Goal: Information Seeking & Learning: Learn about a topic

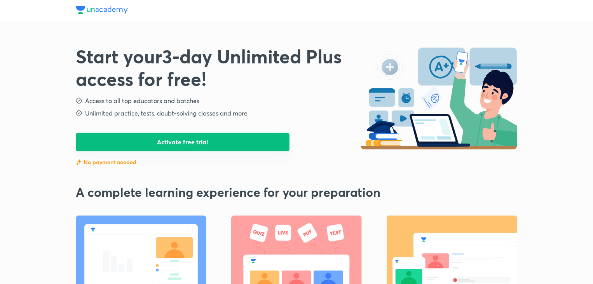
click at [165, 138] on button "Activate free trial" at bounding box center [183, 142] width 214 height 19
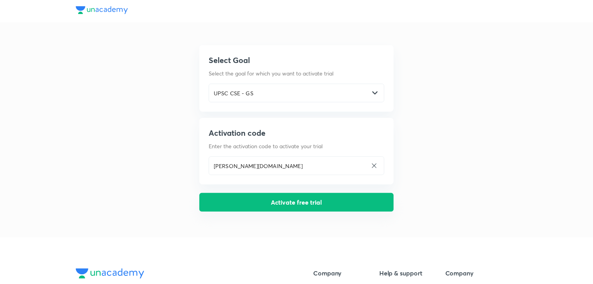
click at [258, 200] on button "Activate free trial" at bounding box center [297, 202] width 194 height 19
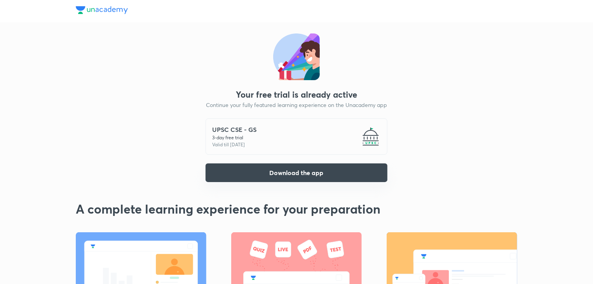
click at [266, 173] on button "Download the app" at bounding box center [297, 172] width 182 height 19
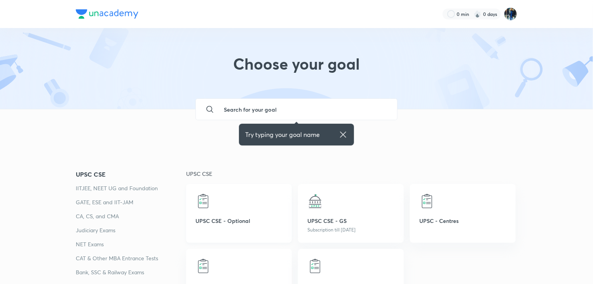
click at [276, 234] on div "UPSC CSE - Optional" at bounding box center [239, 213] width 106 height 59
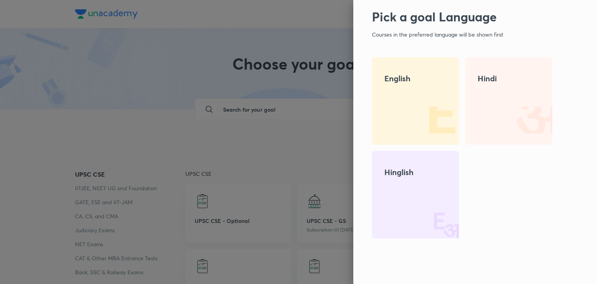
click at [437, 121] on img at bounding box center [435, 120] width 50 height 50
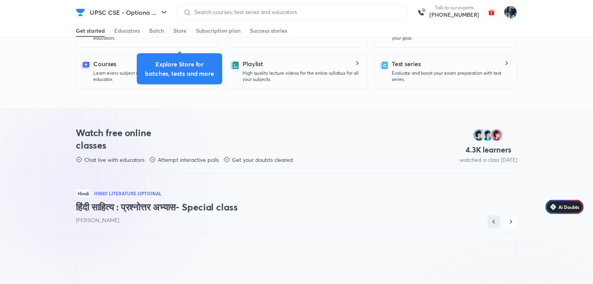
scroll to position [258, 0]
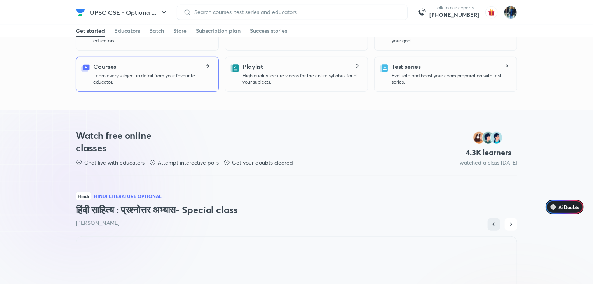
click at [188, 68] on div "Courses Learn every subject in detail from your favourite educator." at bounding box center [152, 73] width 119 height 23
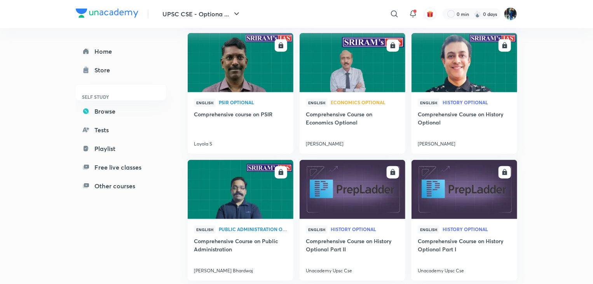
scroll to position [1862, 0]
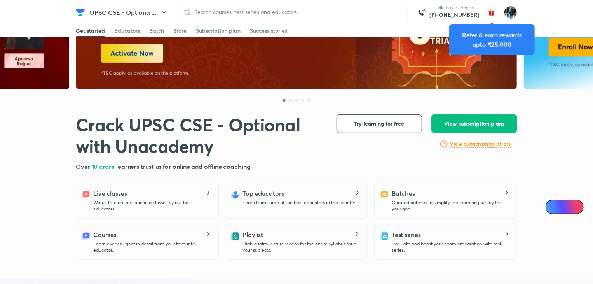
scroll to position [92, 0]
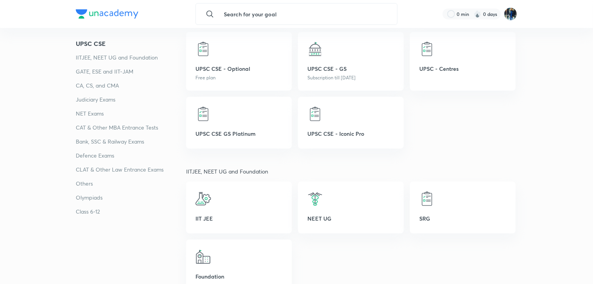
scroll to position [152, 0]
click at [327, 72] on p "UPSC CSE - GS" at bounding box center [351, 68] width 87 height 8
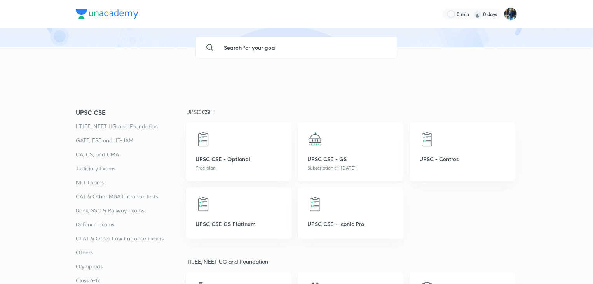
click at [330, 158] on p "UPSC CSE - GS" at bounding box center [351, 159] width 87 height 8
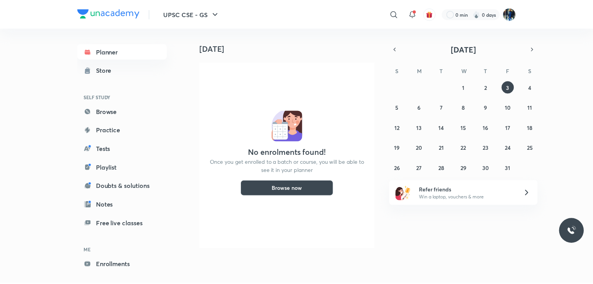
scroll to position [0, 8]
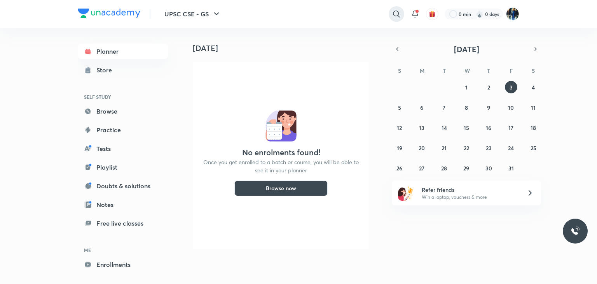
click at [392, 16] on icon at bounding box center [396, 13] width 9 height 9
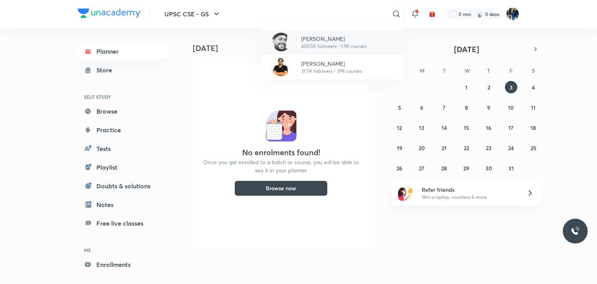
click at [311, 46] on p "450.5K followers • 1.9K courses" at bounding box center [333, 46] width 65 height 7
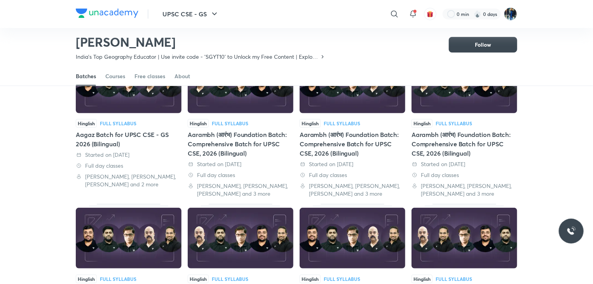
scroll to position [79, 0]
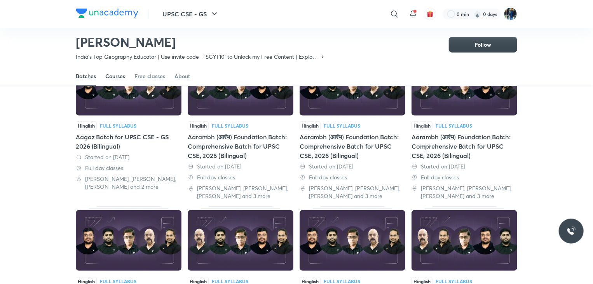
click at [115, 77] on div "Courses" at bounding box center [115, 76] width 20 height 8
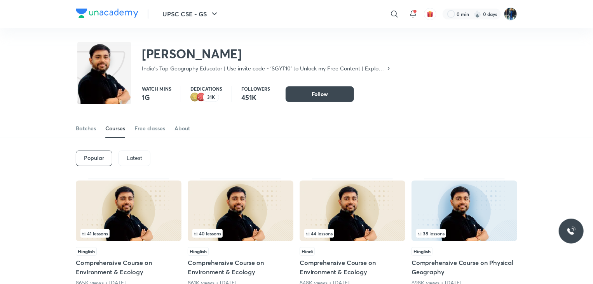
click at [137, 163] on div "Latest" at bounding box center [135, 159] width 32 height 16
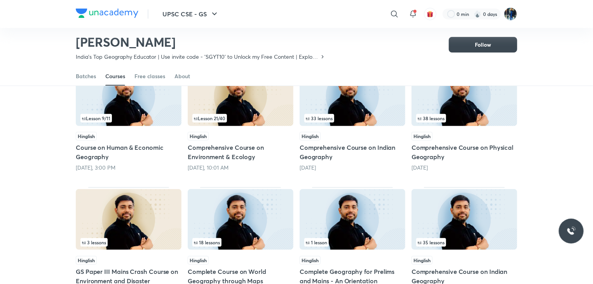
scroll to position [90, 0]
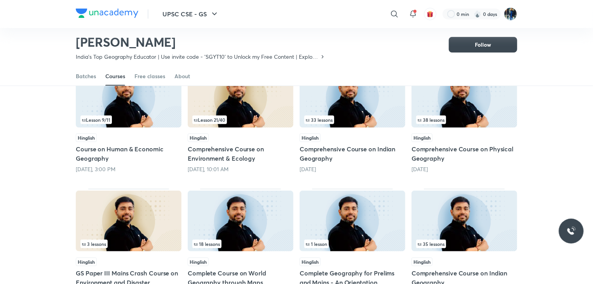
click at [373, 116] on div "33 lessons" at bounding box center [353, 120] width 96 height 9
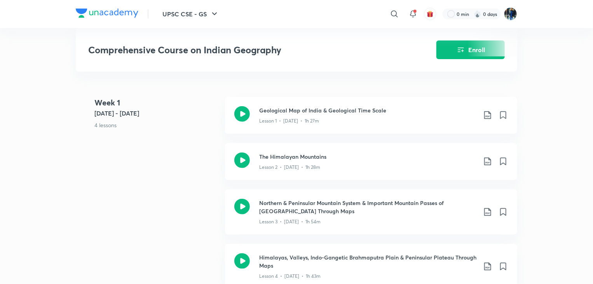
scroll to position [301, 0]
click at [341, 110] on h3 "Geological Map of India & Geological Time Scale" at bounding box center [368, 111] width 218 height 8
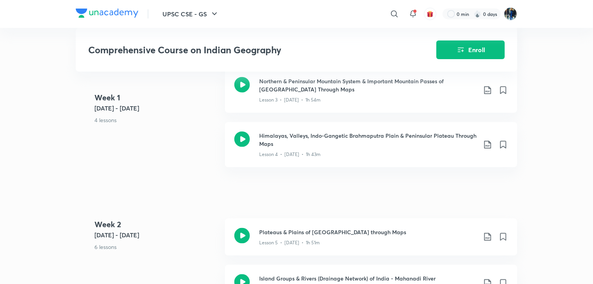
scroll to position [424, 0]
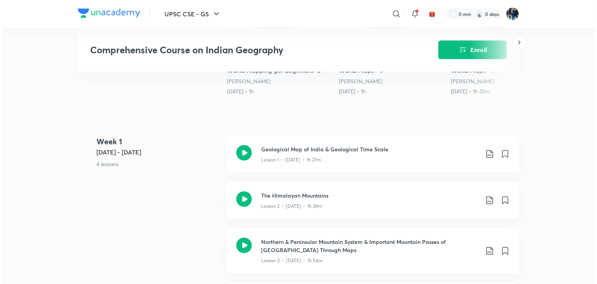
scroll to position [270, 0]
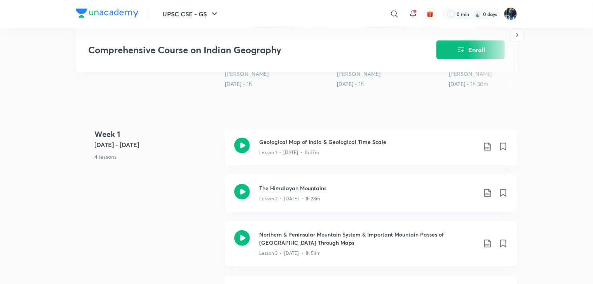
drag, startPoint x: 423, startPoint y: 141, endPoint x: 533, endPoint y: 117, distance: 112.3
click at [459, 49] on icon "Enroll" at bounding box center [461, 49] width 6 height 5
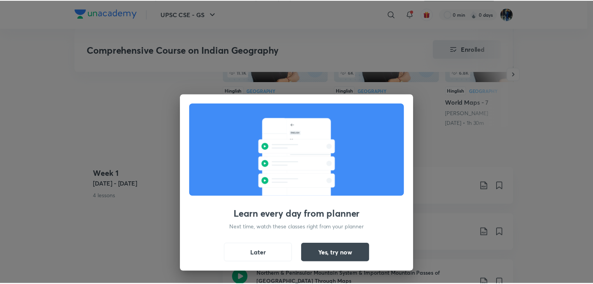
scroll to position [309, 0]
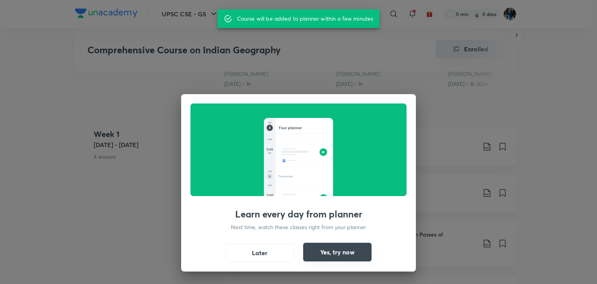
click at [324, 256] on button "Yes, try now" at bounding box center [337, 252] width 68 height 19
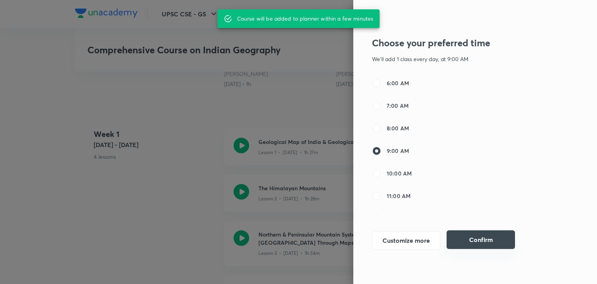
click at [459, 242] on button "Confirm" at bounding box center [481, 239] width 68 height 19
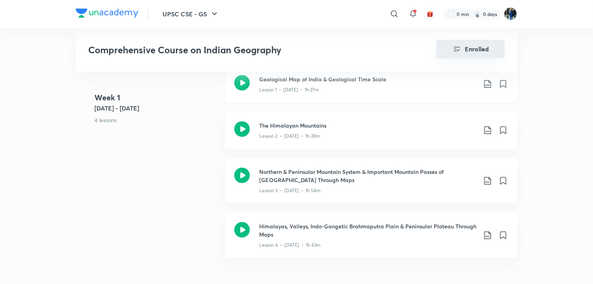
scroll to position [361, 0]
click at [484, 84] on icon at bounding box center [487, 82] width 9 height 9
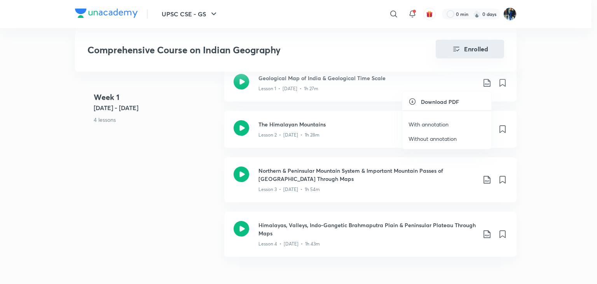
click at [416, 100] on icon at bounding box center [413, 102] width 8 height 8
click at [411, 101] on icon at bounding box center [413, 102] width 8 height 8
click at [433, 123] on p "With annotation" at bounding box center [429, 124] width 40 height 8
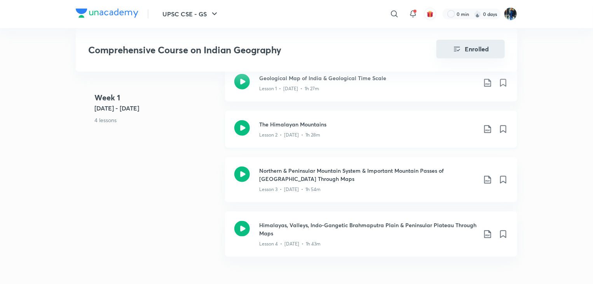
click at [486, 133] on icon at bounding box center [487, 128] width 9 height 9
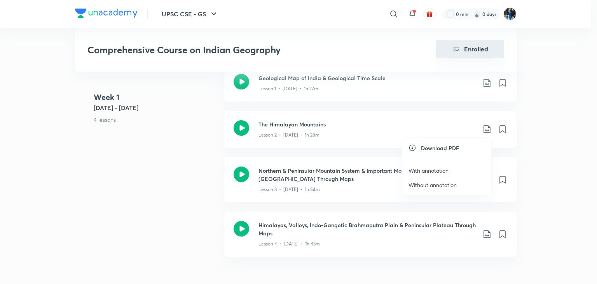
click at [489, 82] on div at bounding box center [298, 142] width 597 height 284
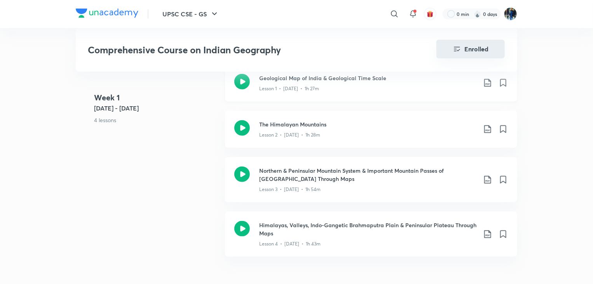
click at [489, 82] on icon at bounding box center [487, 82] width 9 height 9
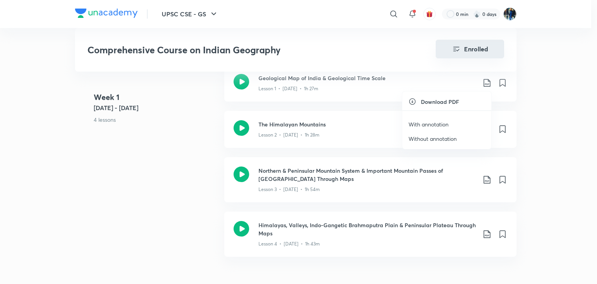
click at [440, 139] on p "Without annotation" at bounding box center [433, 139] width 48 height 8
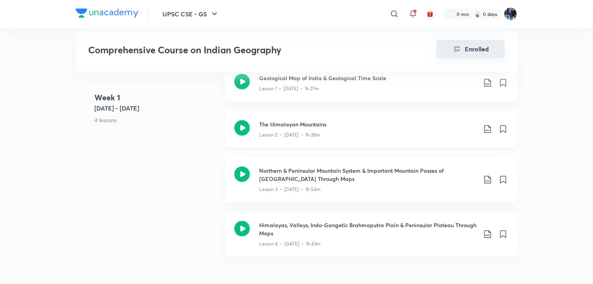
click at [485, 131] on icon at bounding box center [487, 128] width 9 height 9
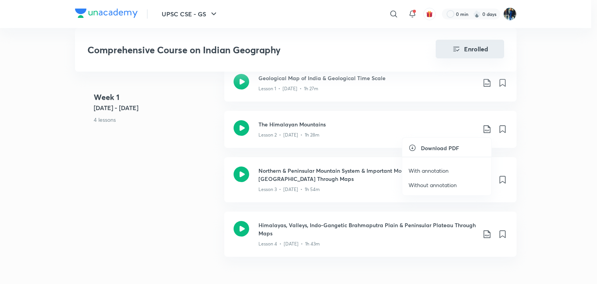
click at [439, 187] on p "Without annotation" at bounding box center [433, 185] width 48 height 8
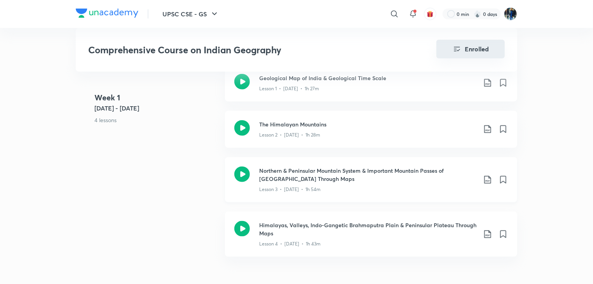
click at [487, 181] on icon at bounding box center [487, 179] width 9 height 9
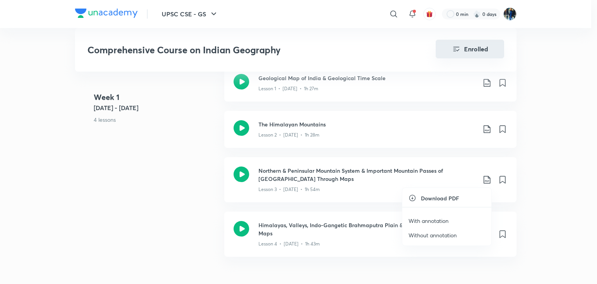
click at [419, 235] on p "Without annotation" at bounding box center [433, 235] width 48 height 8
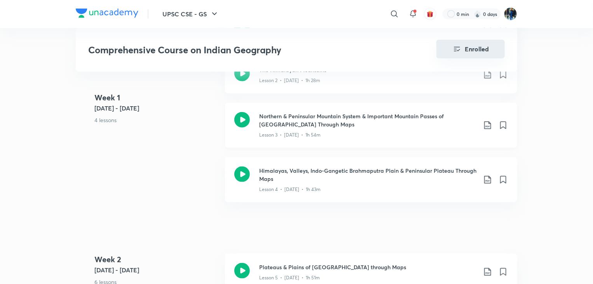
scroll to position [416, 0]
click at [485, 181] on icon at bounding box center [487, 179] width 9 height 9
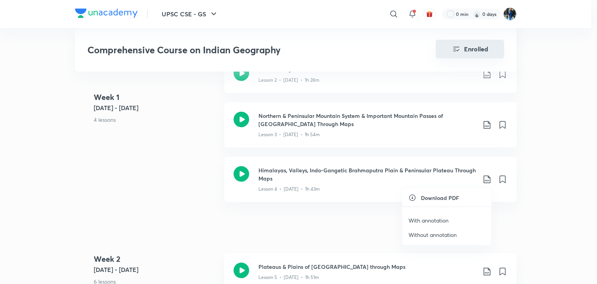
click at [412, 237] on p "Without annotation" at bounding box center [433, 235] width 48 height 8
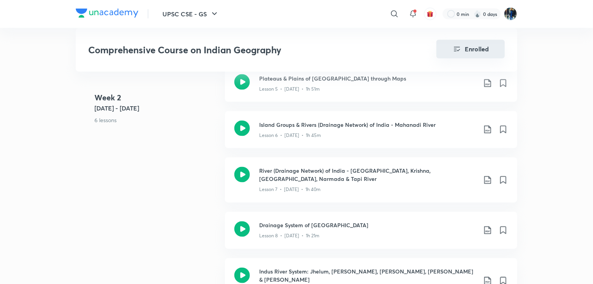
scroll to position [605, 0]
click at [488, 81] on icon at bounding box center [487, 82] width 9 height 9
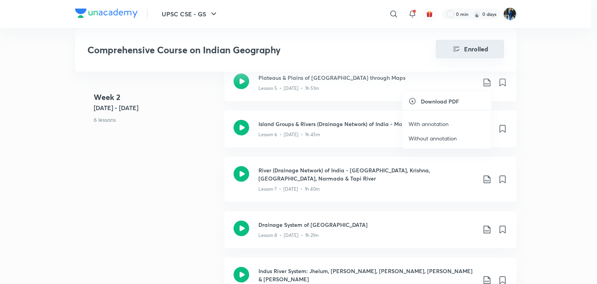
click at [423, 141] on p "Without annotation" at bounding box center [433, 138] width 48 height 8
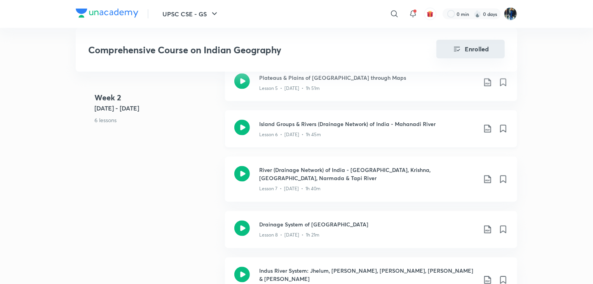
click at [493, 126] on div "Island Groups & Rivers (Drainage Network) of India - Mahanadi River Lesson 6 • …" at bounding box center [383, 129] width 249 height 18
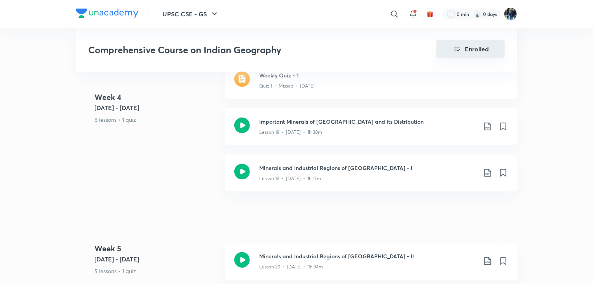
scroll to position [1323, 0]
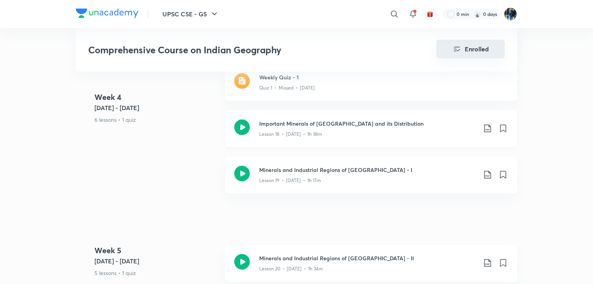
click at [488, 124] on icon at bounding box center [487, 128] width 9 height 9
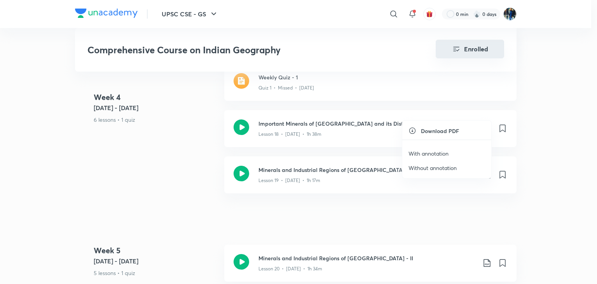
click at [409, 170] on p "Without annotation" at bounding box center [433, 168] width 48 height 8
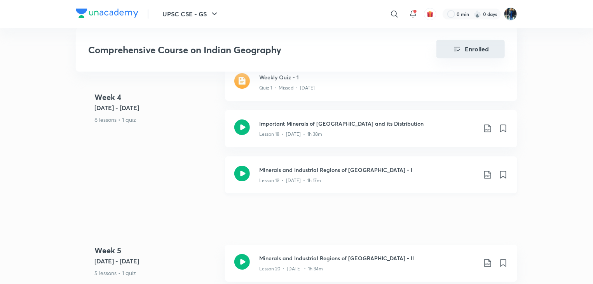
click at [491, 170] on icon at bounding box center [487, 174] width 9 height 9
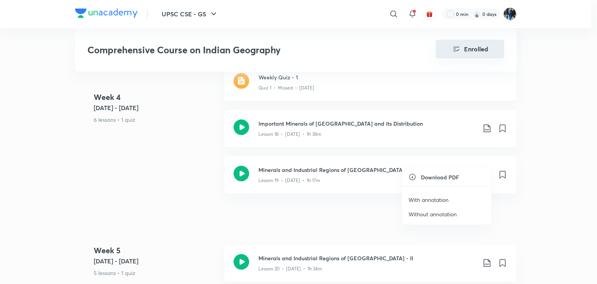
click at [415, 215] on p "Without annotation" at bounding box center [433, 214] width 48 height 8
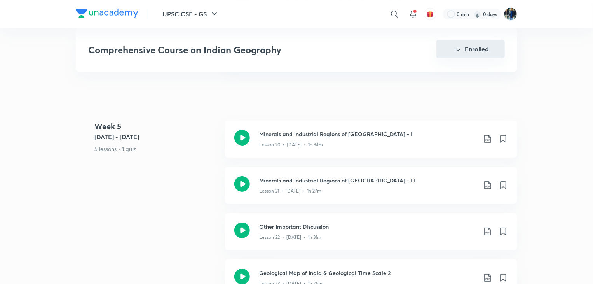
scroll to position [1444, 0]
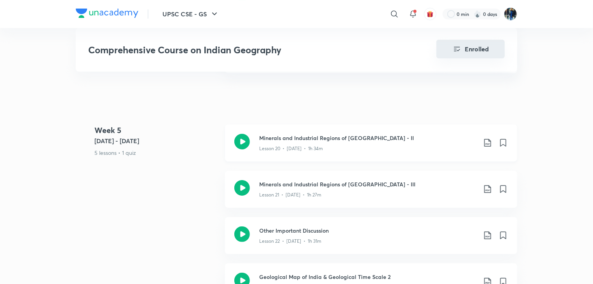
click at [489, 138] on icon at bounding box center [487, 142] width 9 height 9
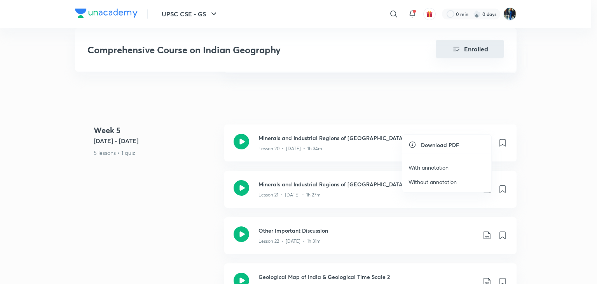
click at [418, 183] on p "Without annotation" at bounding box center [433, 182] width 48 height 8
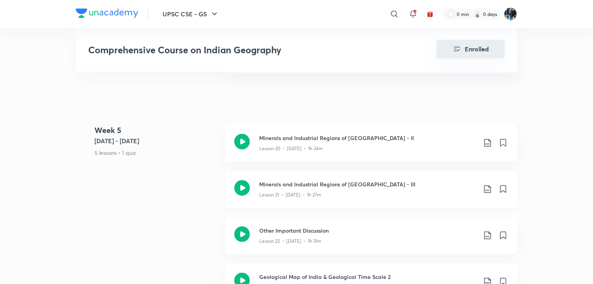
click at [489, 184] on icon at bounding box center [487, 188] width 9 height 9
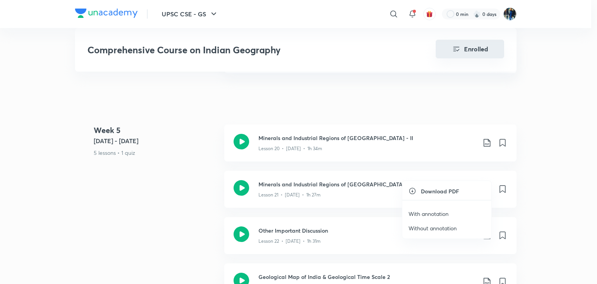
click at [414, 232] on li "Without annotation" at bounding box center [447, 228] width 89 height 14
click at [413, 227] on p "Without annotation" at bounding box center [433, 228] width 48 height 8
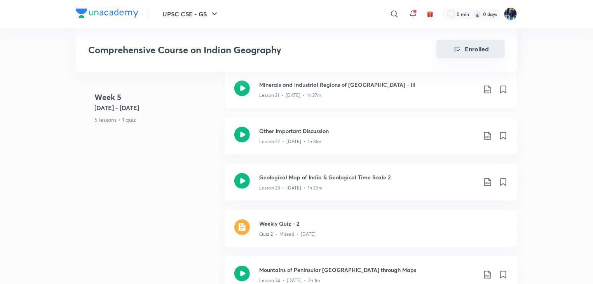
scroll to position [1543, 0]
click at [187, 194] on div "Week 5 Sep 1 - 7 5 lessons • 1 quiz Minerals and Industrial Regions of India - …" at bounding box center [297, 164] width 442 height 278
click at [487, 177] on icon at bounding box center [487, 181] width 9 height 9
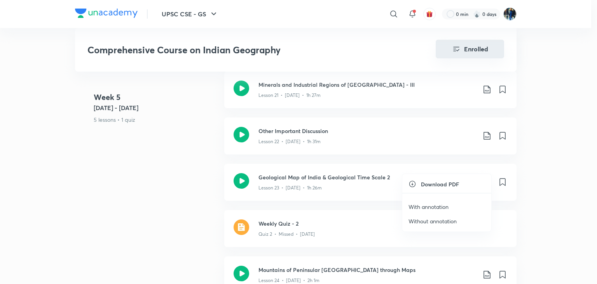
click at [415, 221] on p "Without annotation" at bounding box center [433, 221] width 48 height 8
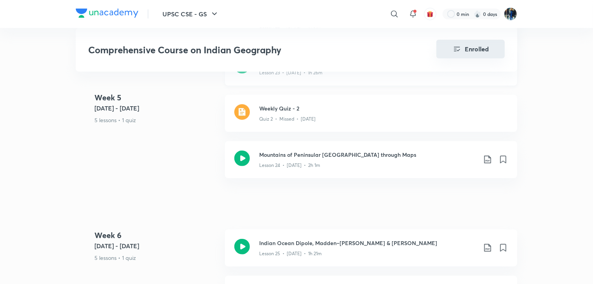
scroll to position [1658, 0]
click at [489, 156] on icon at bounding box center [488, 160] width 7 height 8
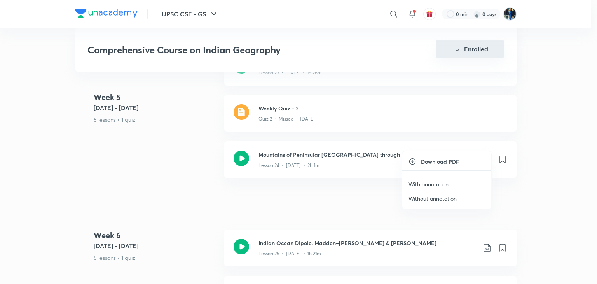
click at [417, 198] on p "Without annotation" at bounding box center [433, 198] width 48 height 8
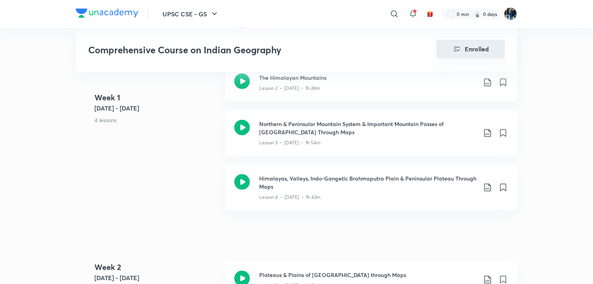
scroll to position [408, 0]
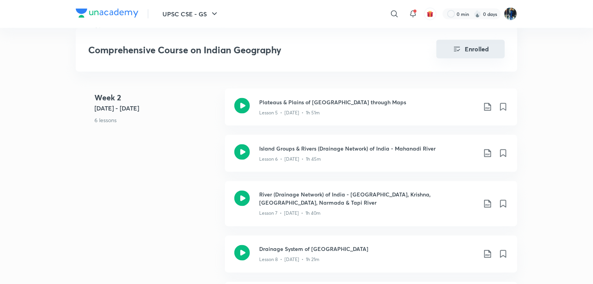
scroll to position [583, 0]
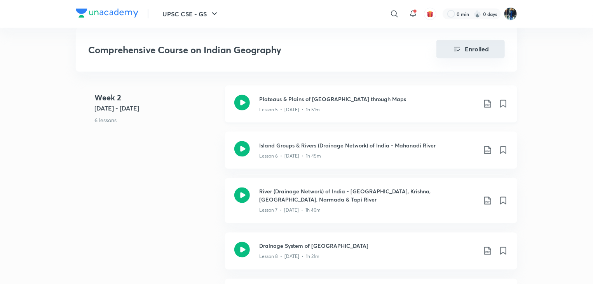
click at [484, 105] on icon at bounding box center [487, 103] width 9 height 9
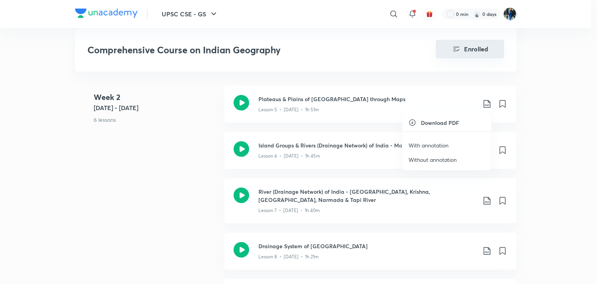
click at [427, 160] on p "Without annotation" at bounding box center [433, 160] width 48 height 8
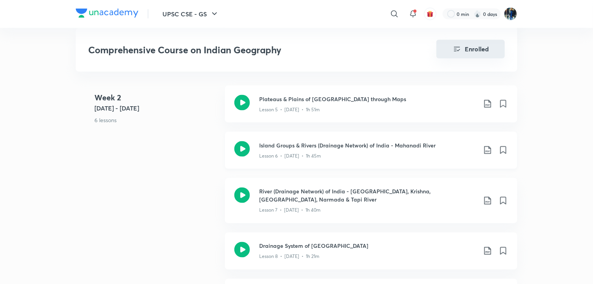
click at [490, 153] on icon at bounding box center [488, 150] width 7 height 8
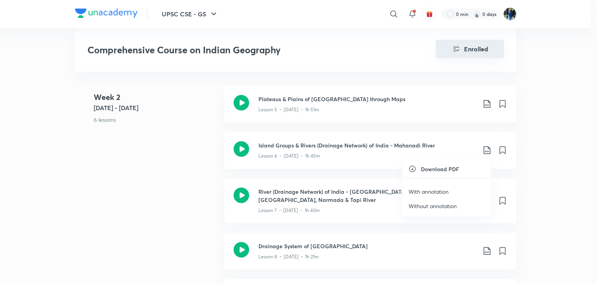
click at [410, 208] on p "Without annotation" at bounding box center [433, 206] width 48 height 8
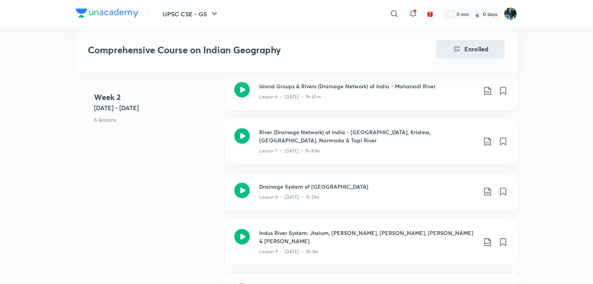
scroll to position [643, 0]
click at [487, 140] on icon at bounding box center [488, 141] width 7 height 8
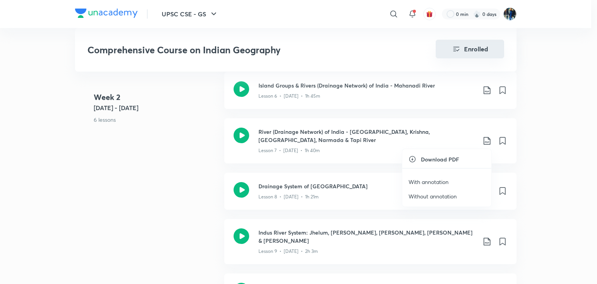
click at [416, 198] on p "Without annotation" at bounding box center [433, 196] width 48 height 8
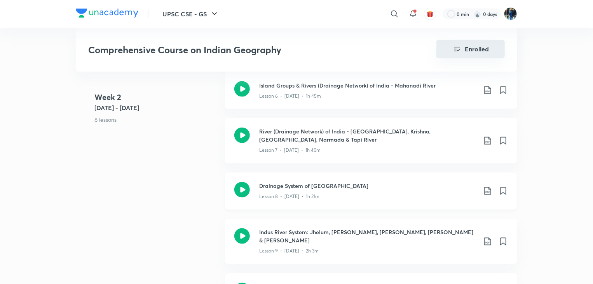
click at [490, 189] on icon at bounding box center [487, 190] width 9 height 9
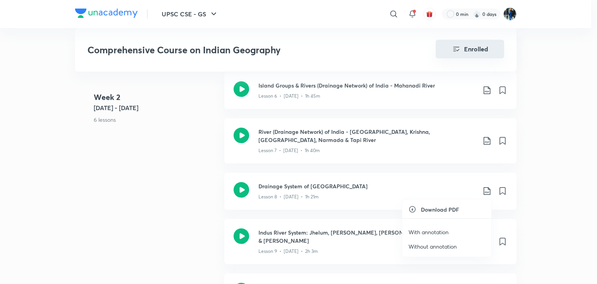
click at [412, 248] on p "Without annotation" at bounding box center [433, 246] width 48 height 8
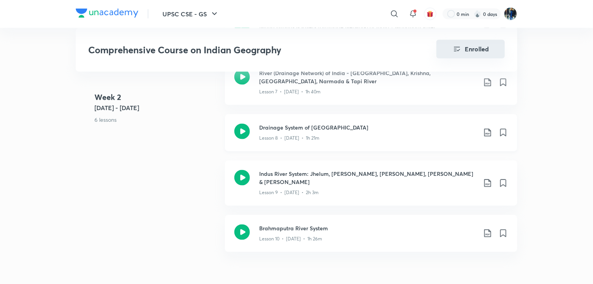
scroll to position [702, 0]
click at [490, 178] on icon at bounding box center [487, 182] width 9 height 9
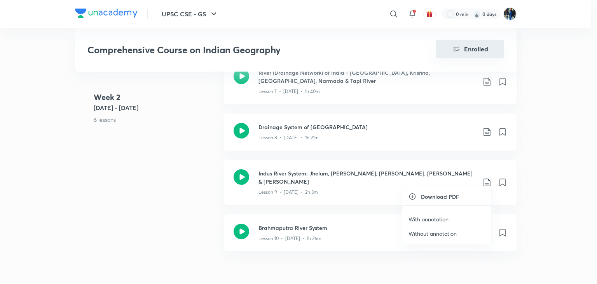
click at [412, 234] on p "Without annotation" at bounding box center [433, 233] width 48 height 8
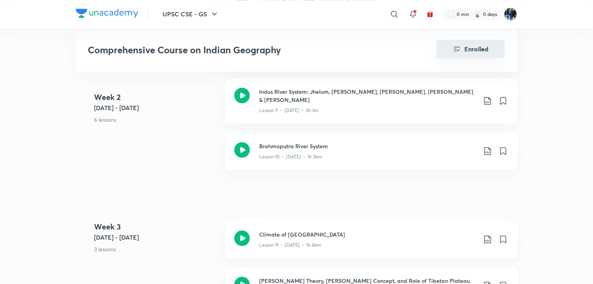
scroll to position [790, 0]
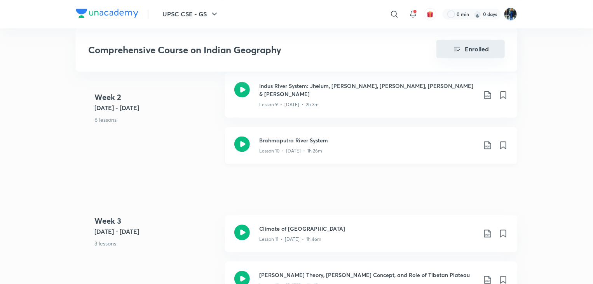
click at [486, 140] on icon at bounding box center [487, 144] width 9 height 9
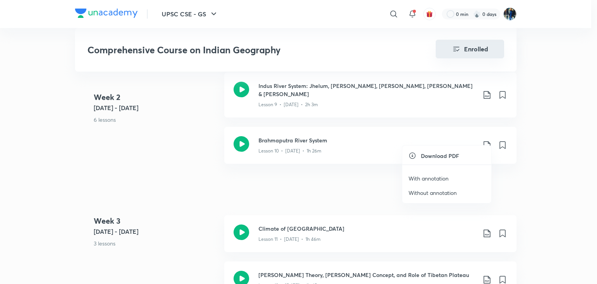
click at [421, 196] on p "Without annotation" at bounding box center [433, 193] width 48 height 8
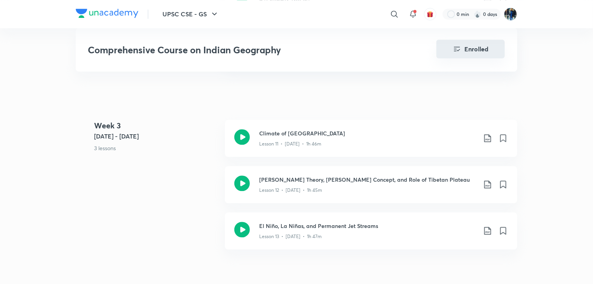
scroll to position [888, 0]
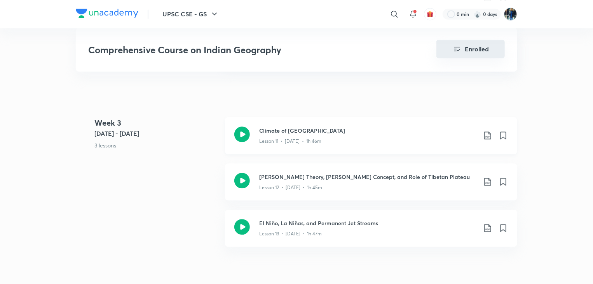
click at [487, 131] on icon at bounding box center [487, 135] width 9 height 9
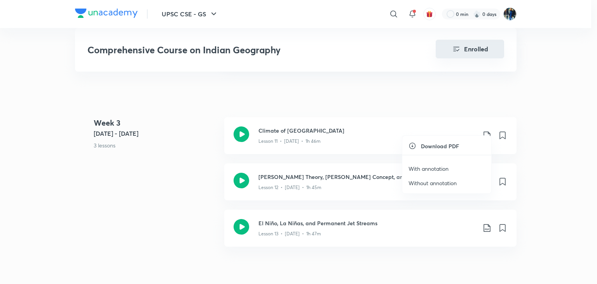
click at [415, 181] on p "Without annotation" at bounding box center [433, 183] width 48 height 8
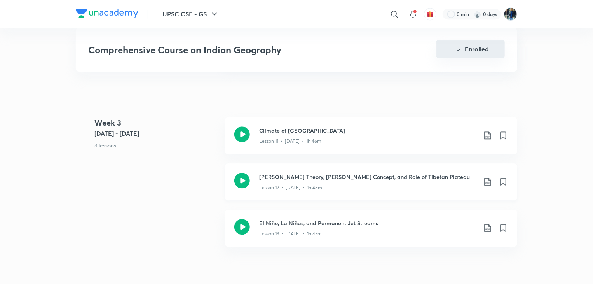
click at [487, 177] on icon at bounding box center [487, 181] width 9 height 9
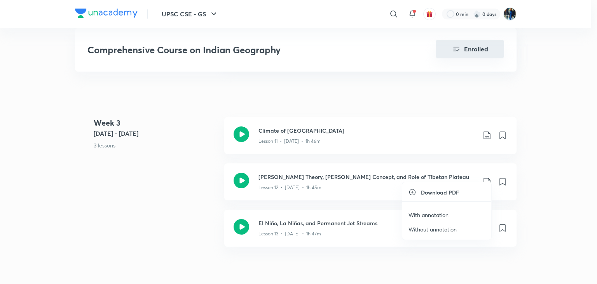
click at [423, 229] on p "Without annotation" at bounding box center [433, 229] width 48 height 8
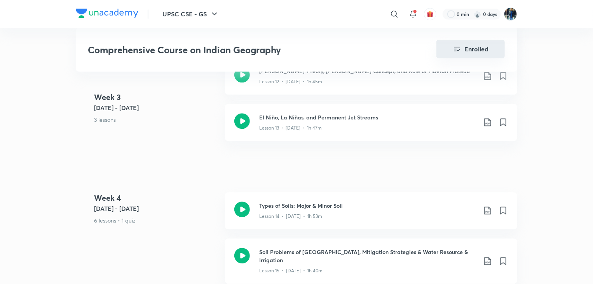
scroll to position [995, 0]
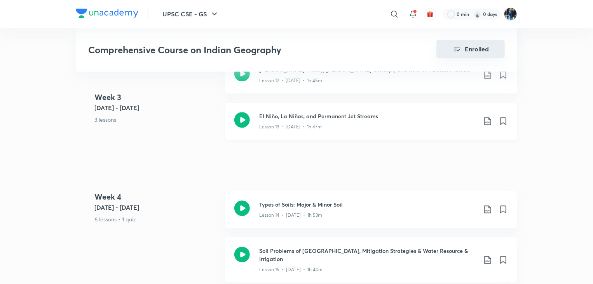
click at [486, 116] on icon at bounding box center [487, 120] width 9 height 9
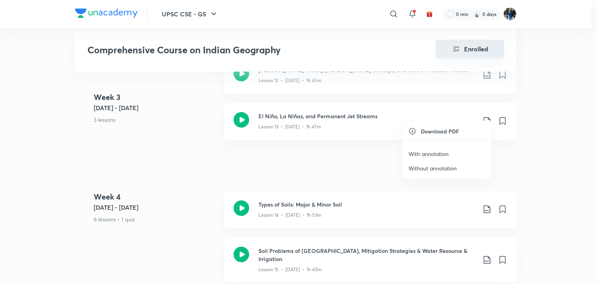
click at [432, 172] on li "Without annotation" at bounding box center [447, 168] width 89 height 14
click at [428, 168] on p "Without annotation" at bounding box center [433, 168] width 48 height 8
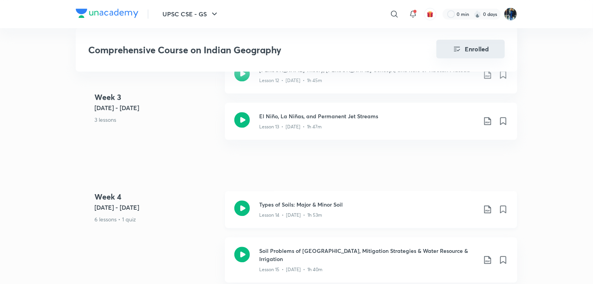
click at [487, 205] on icon at bounding box center [487, 209] width 9 height 9
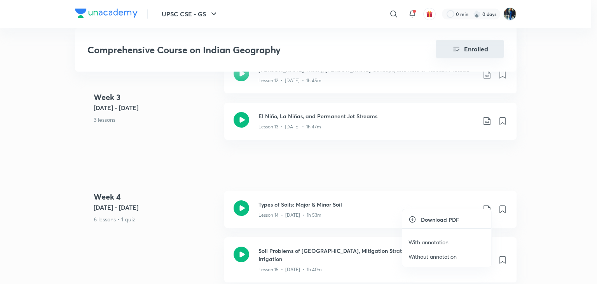
click at [417, 259] on p "Without annotation" at bounding box center [433, 256] width 48 height 8
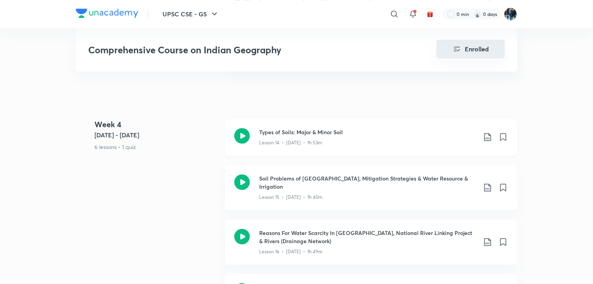
scroll to position [1067, 0]
click at [183, 186] on div "Week 4 Aug 25 - 31 6 lessons • 1 quiz Types of Soils: Major & Minor Soil Lesson…" at bounding box center [297, 289] width 442 height 340
click at [487, 183] on icon at bounding box center [487, 187] width 9 height 9
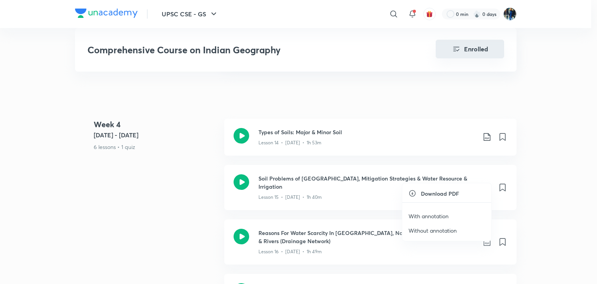
click at [418, 232] on p "Without annotation" at bounding box center [433, 230] width 48 height 8
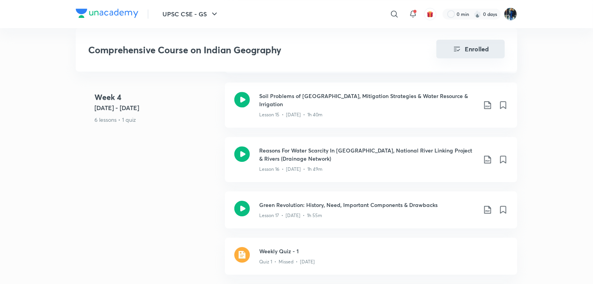
scroll to position [1150, 0]
click at [485, 154] on icon at bounding box center [487, 158] width 9 height 9
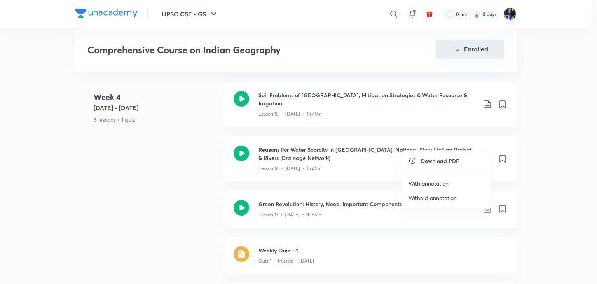
click at [421, 200] on p "Without annotation" at bounding box center [433, 198] width 48 height 8
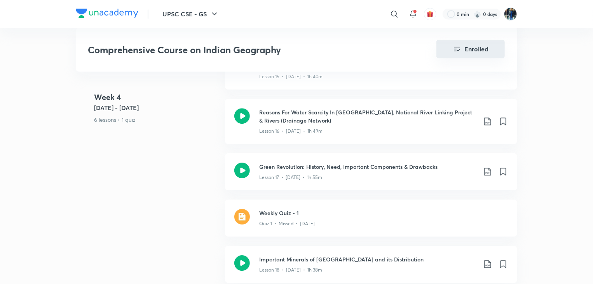
scroll to position [1188, 0]
click at [489, 166] on icon at bounding box center [487, 170] width 9 height 9
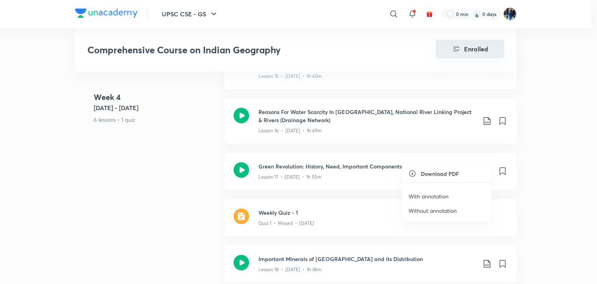
click at [420, 210] on p "Without annotation" at bounding box center [433, 211] width 48 height 8
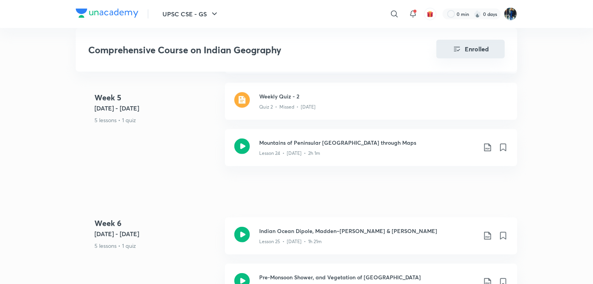
scroll to position [1671, 0]
click at [490, 142] on icon at bounding box center [487, 146] width 9 height 9
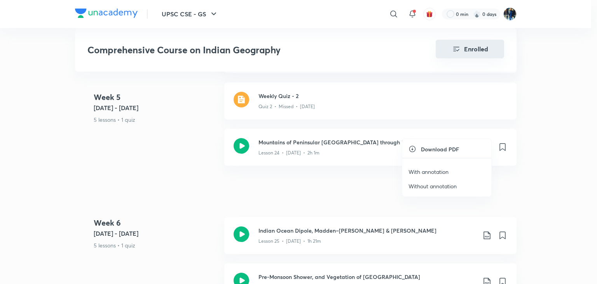
click at [424, 186] on p "Without annotation" at bounding box center [433, 186] width 48 height 8
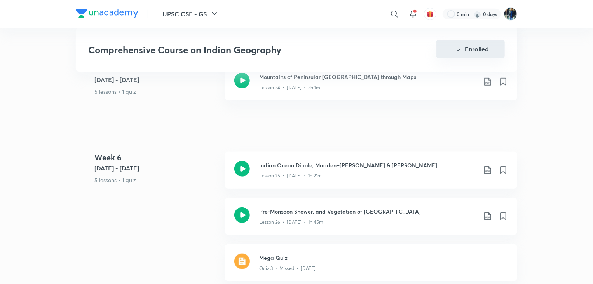
scroll to position [1736, 0]
click at [487, 165] on icon at bounding box center [487, 169] width 9 height 9
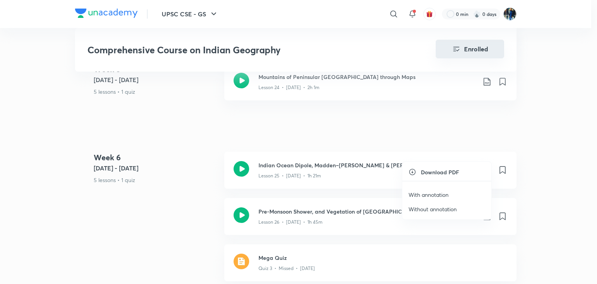
click at [417, 210] on p "Without annotation" at bounding box center [433, 209] width 48 height 8
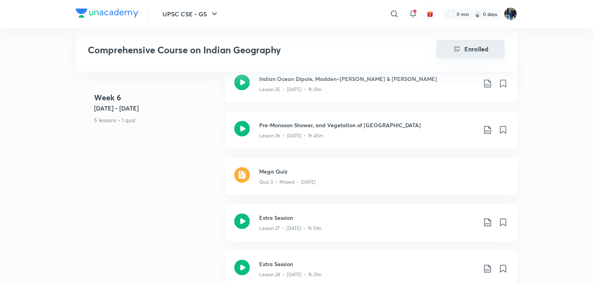
scroll to position [1823, 0]
click at [165, 163] on div "Week 6 Sep 8 - 14 5 lessons • 1 quiz Indian Ocean Dipole, Madden–Julian Oscilla…" at bounding box center [297, 204] width 442 height 278
click at [486, 125] on icon at bounding box center [487, 129] width 9 height 9
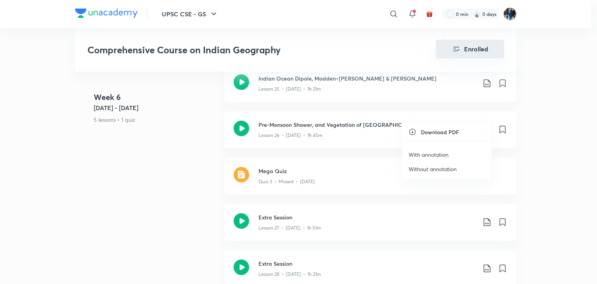
click at [427, 168] on p "Without annotation" at bounding box center [433, 169] width 48 height 8
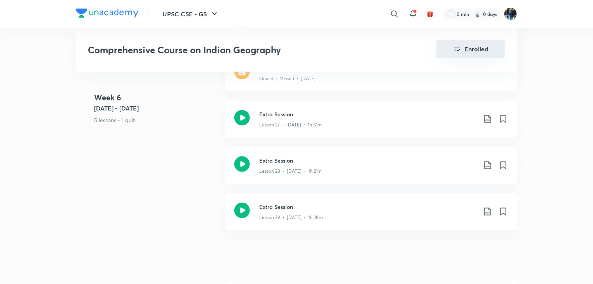
scroll to position [1926, 0]
click at [486, 115] on icon at bounding box center [488, 119] width 7 height 8
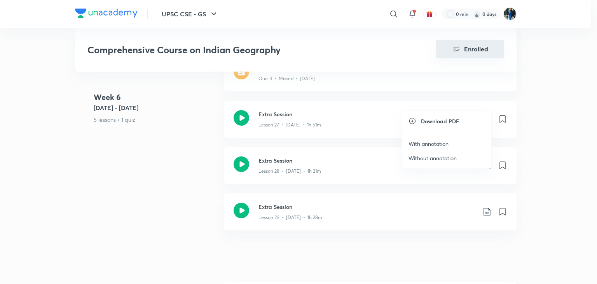
click at [443, 157] on p "Without annotation" at bounding box center [433, 158] width 48 height 8
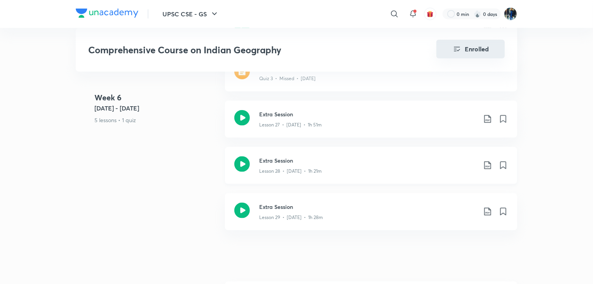
click at [488, 161] on icon at bounding box center [487, 165] width 9 height 9
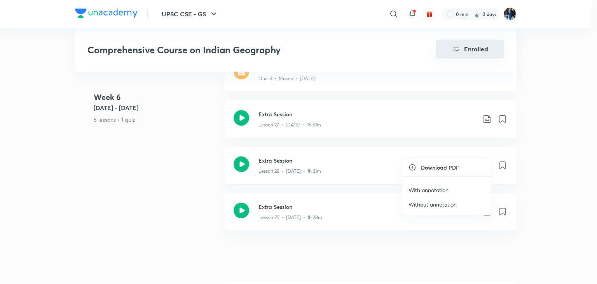
click at [417, 204] on p "Without annotation" at bounding box center [433, 204] width 48 height 8
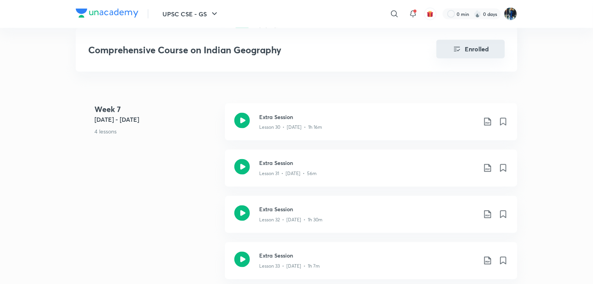
scroll to position [2104, 0]
click at [484, 117] on icon at bounding box center [487, 121] width 9 height 9
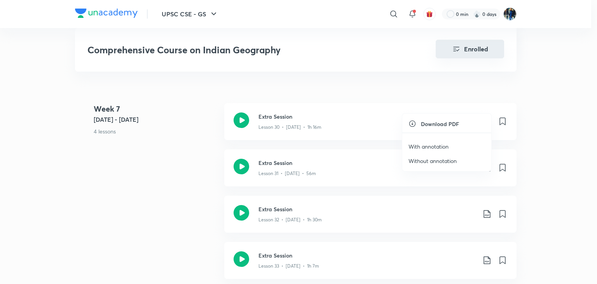
click at [424, 162] on p "Without annotation" at bounding box center [433, 161] width 48 height 8
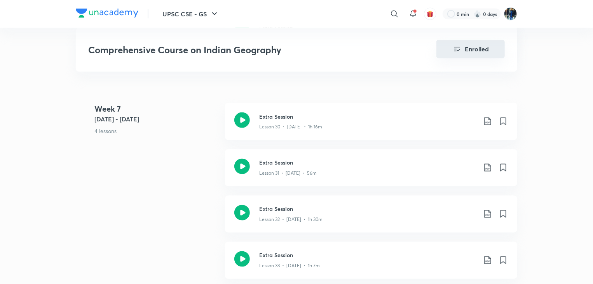
scroll to position [90, 0]
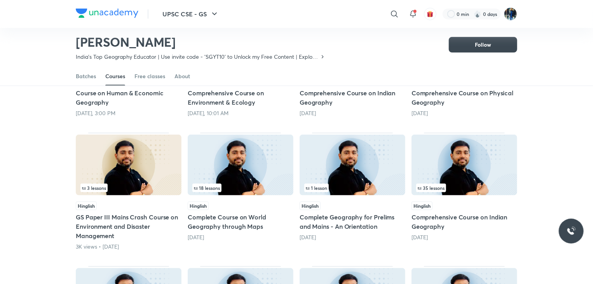
scroll to position [146, 0]
click at [258, 184] on div "18 lessons" at bounding box center [241, 188] width 96 height 9
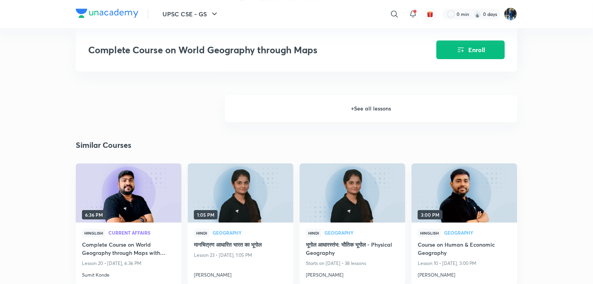
scroll to position [1244, 0]
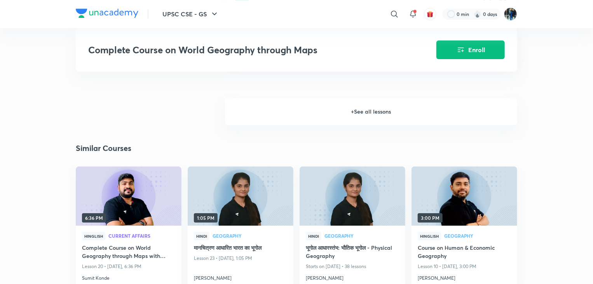
click at [368, 107] on h6 "+ See all lessons" at bounding box center [371, 111] width 292 height 27
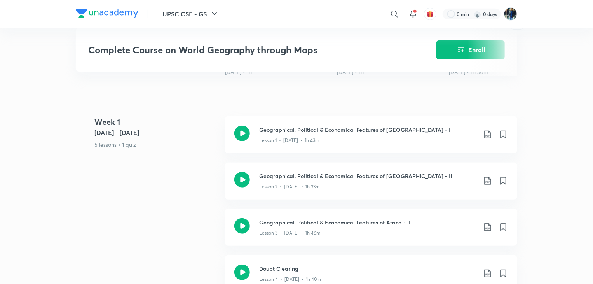
scroll to position [283, 0]
click at [486, 134] on icon at bounding box center [487, 134] width 9 height 9
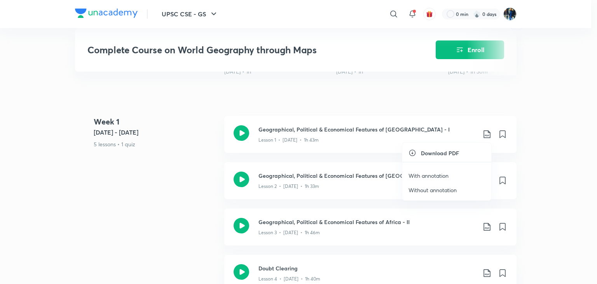
click at [429, 192] on p "Without annotation" at bounding box center [433, 190] width 48 height 8
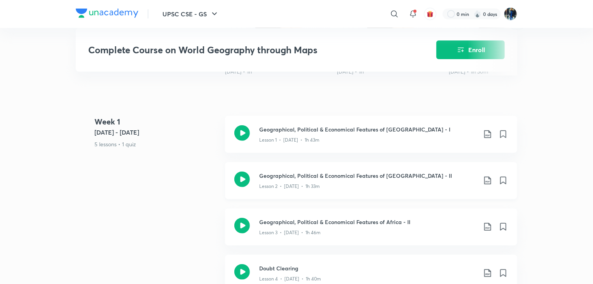
click at [489, 181] on icon at bounding box center [487, 180] width 9 height 9
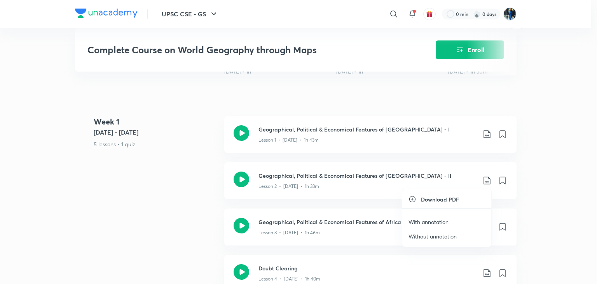
click at [439, 235] on p "Without annotation" at bounding box center [433, 236] width 48 height 8
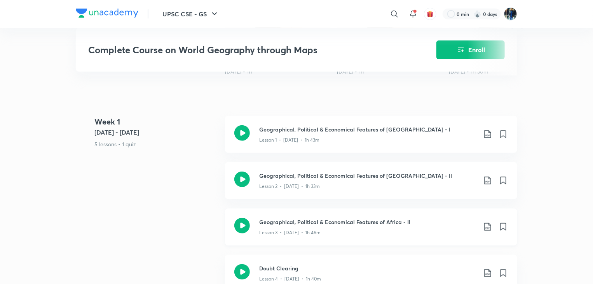
click at [488, 225] on icon at bounding box center [487, 226] width 9 height 9
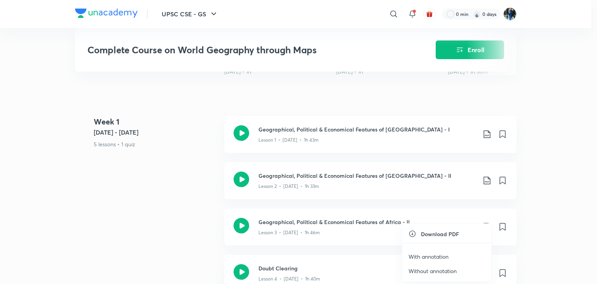
click at [419, 273] on p "Without annotation" at bounding box center [433, 271] width 48 height 8
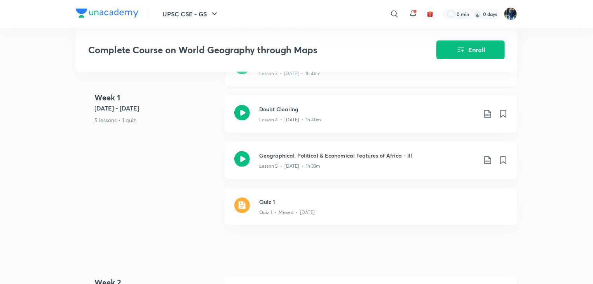
scroll to position [443, 0]
click at [488, 114] on icon at bounding box center [487, 113] width 9 height 9
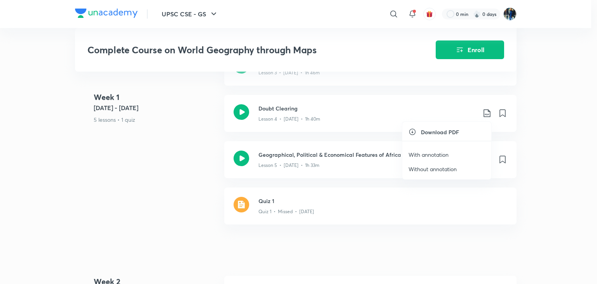
click at [439, 172] on p "Without annotation" at bounding box center [433, 169] width 48 height 8
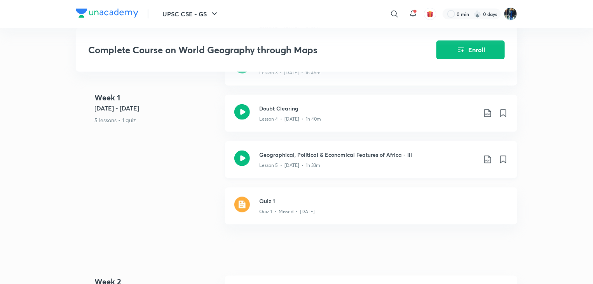
click at [488, 161] on icon at bounding box center [487, 159] width 9 height 9
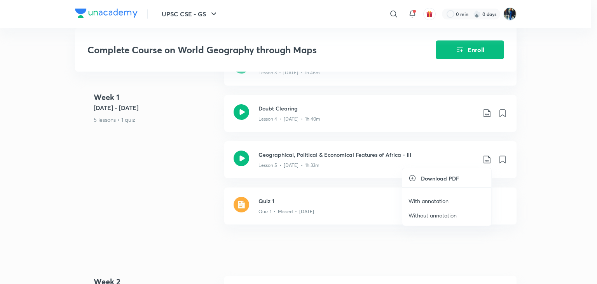
click at [419, 216] on p "Without annotation" at bounding box center [433, 215] width 48 height 8
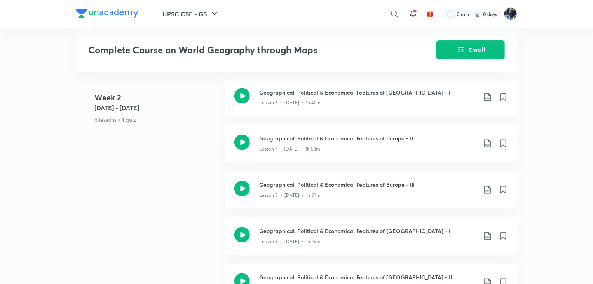
scroll to position [640, 0]
click at [488, 95] on icon at bounding box center [487, 96] width 9 height 9
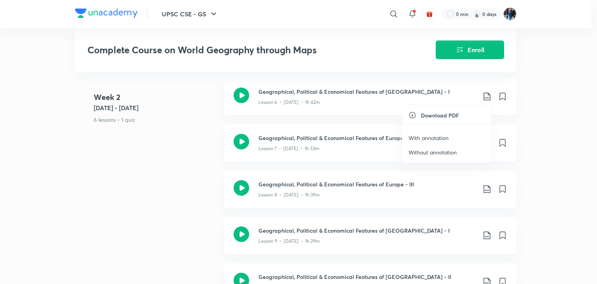
click at [430, 153] on p "Without annotation" at bounding box center [433, 152] width 48 height 8
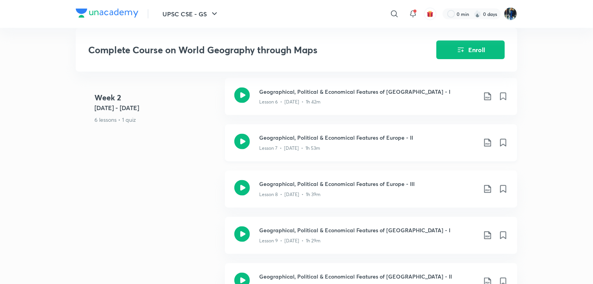
click at [488, 145] on icon at bounding box center [487, 142] width 9 height 9
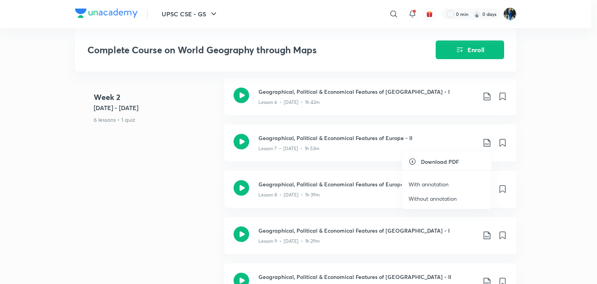
click at [413, 196] on p "Without annotation" at bounding box center [433, 198] width 48 height 8
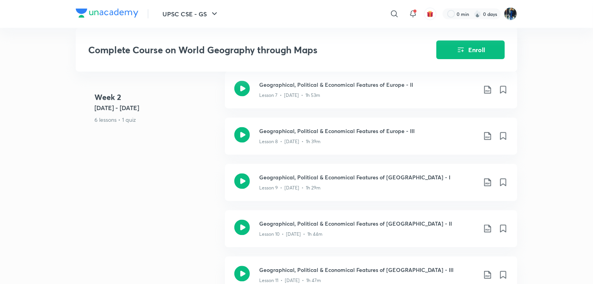
scroll to position [695, 0]
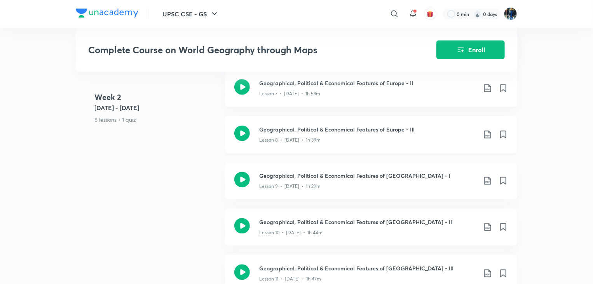
click at [488, 136] on icon at bounding box center [487, 134] width 9 height 9
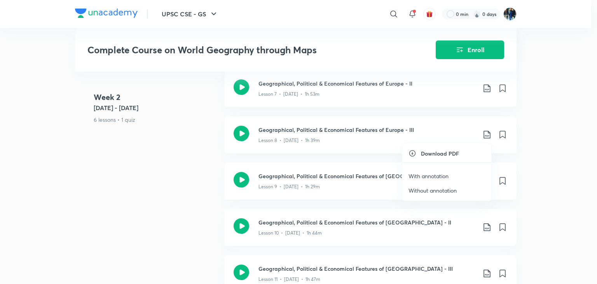
click at [422, 192] on p "Without annotation" at bounding box center [433, 190] width 48 height 8
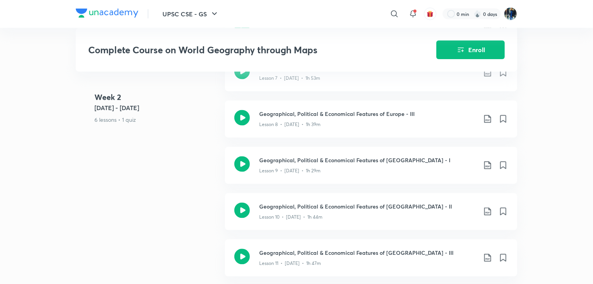
scroll to position [765, 0]
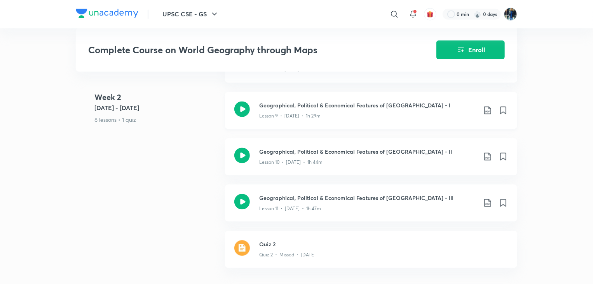
click at [489, 110] on icon at bounding box center [487, 109] width 9 height 9
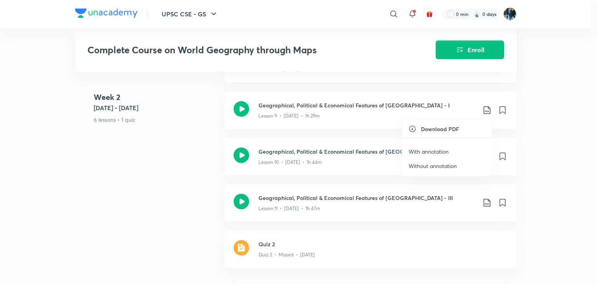
click at [443, 165] on p "Without annotation" at bounding box center [433, 166] width 48 height 8
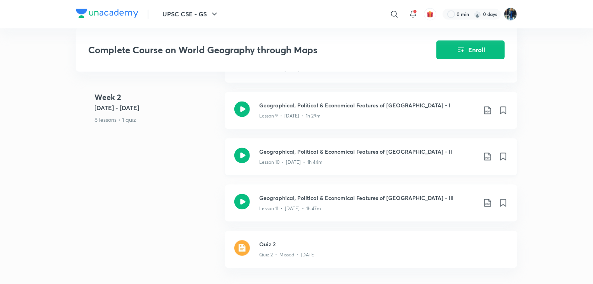
click at [487, 158] on icon at bounding box center [487, 156] width 9 height 9
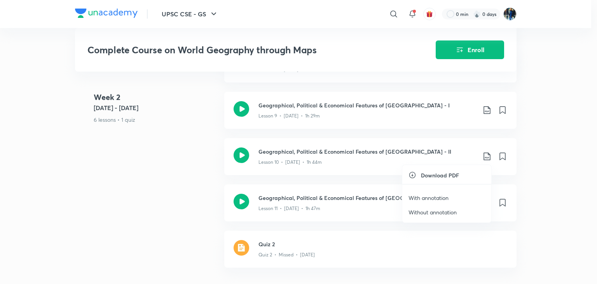
click at [420, 213] on p "Without annotation" at bounding box center [433, 212] width 48 height 8
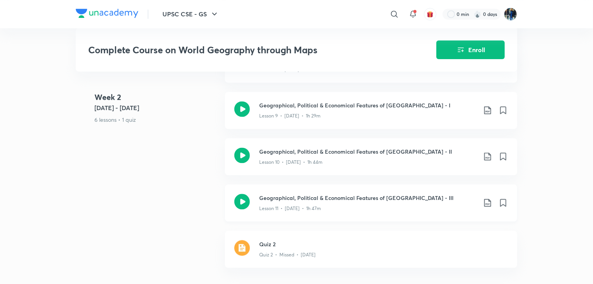
click at [488, 202] on icon at bounding box center [487, 202] width 9 height 9
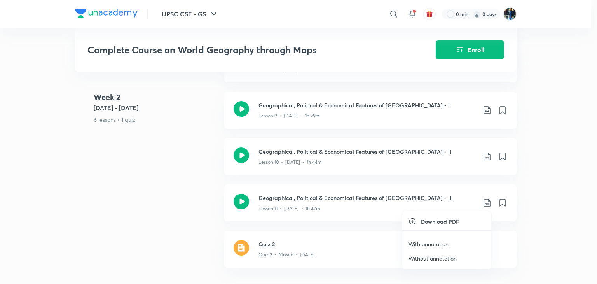
click at [417, 259] on p "Without annotation" at bounding box center [433, 258] width 48 height 8
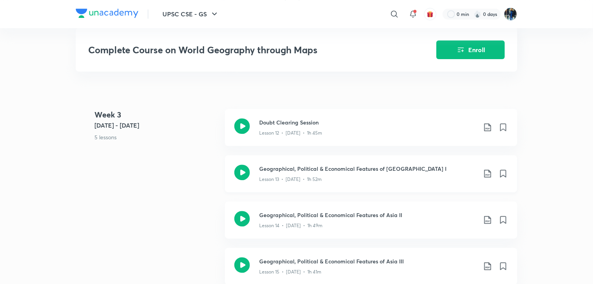
scroll to position [977, 0]
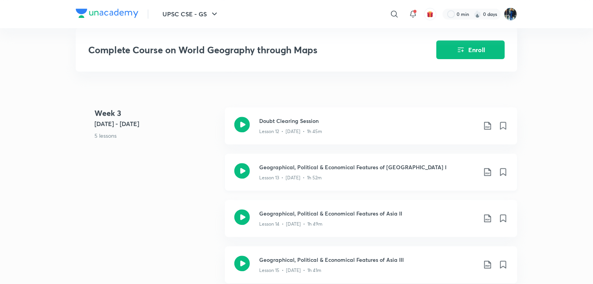
click at [488, 171] on icon at bounding box center [487, 171] width 9 height 9
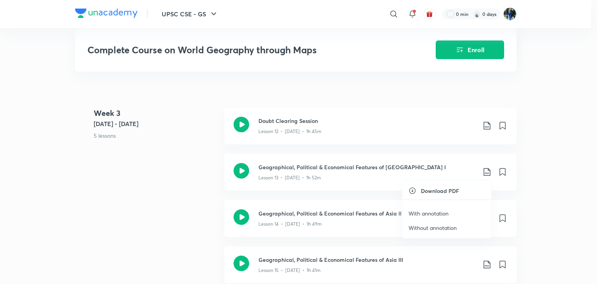
click at [413, 225] on p "Without annotation" at bounding box center [433, 228] width 48 height 8
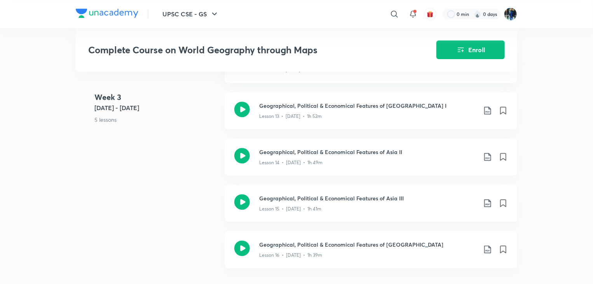
scroll to position [1039, 0]
click at [487, 155] on icon at bounding box center [487, 155] width 9 height 9
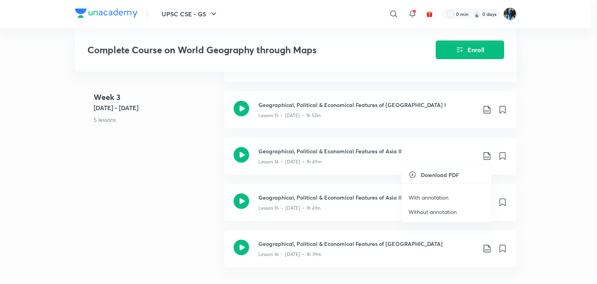
click at [415, 214] on p "Without annotation" at bounding box center [433, 212] width 48 height 8
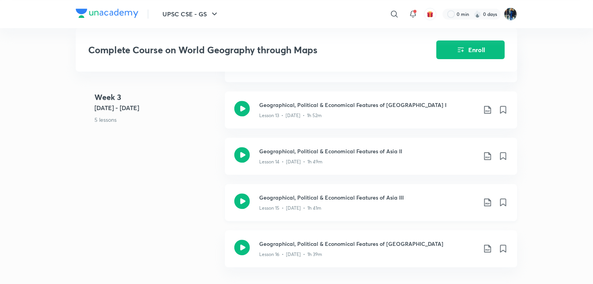
click at [490, 200] on icon at bounding box center [487, 202] width 9 height 9
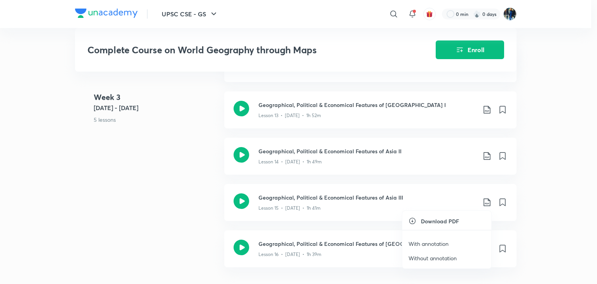
click at [411, 259] on p "Without annotation" at bounding box center [433, 258] width 48 height 8
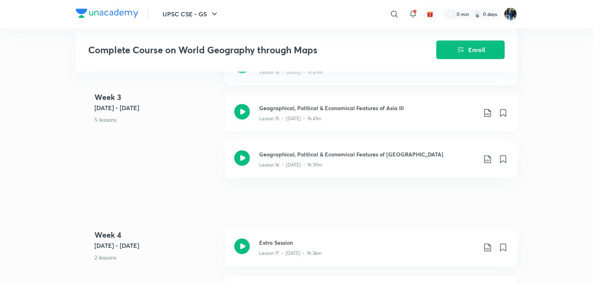
scroll to position [1129, 0]
click at [486, 155] on icon at bounding box center [487, 158] width 9 height 9
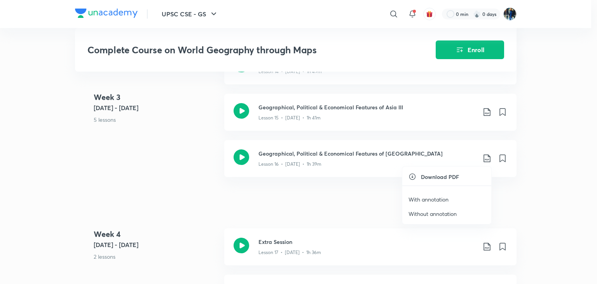
click at [420, 212] on p "Without annotation" at bounding box center [433, 214] width 48 height 8
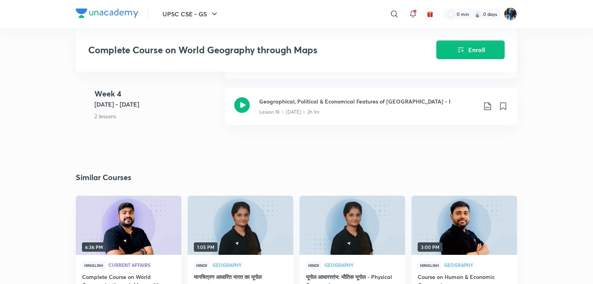
scroll to position [1317, 0]
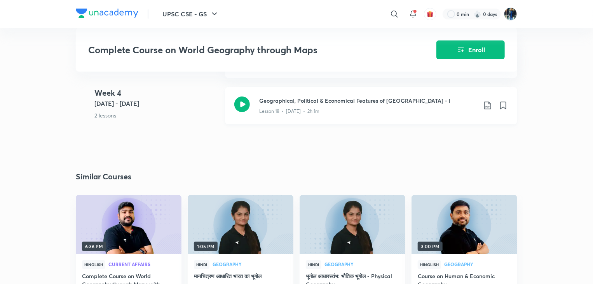
click at [487, 106] on icon at bounding box center [488, 106] width 7 height 8
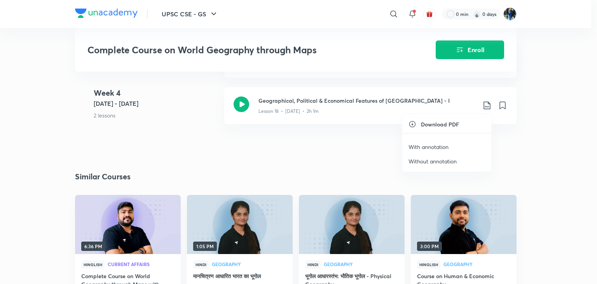
click at [418, 160] on p "Without annotation" at bounding box center [433, 161] width 48 height 8
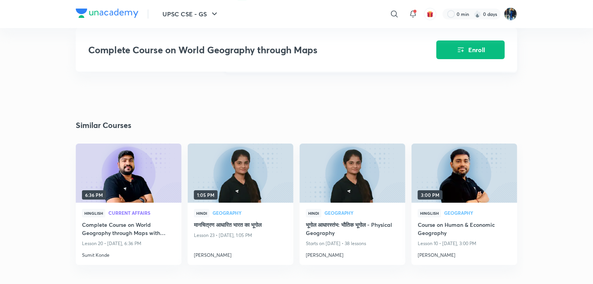
scroll to position [1374, 0]
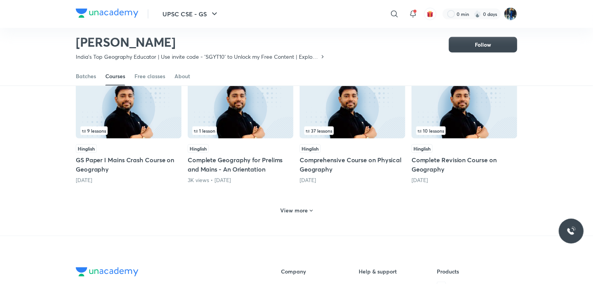
scroll to position [337, 0]
click at [300, 212] on h6 "View more" at bounding box center [295, 210] width 28 height 8
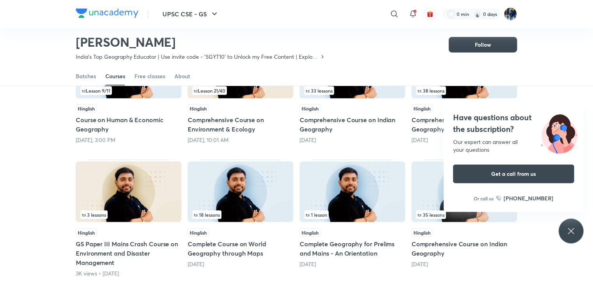
scroll to position [120, 0]
click at [428, 184] on img at bounding box center [465, 191] width 106 height 61
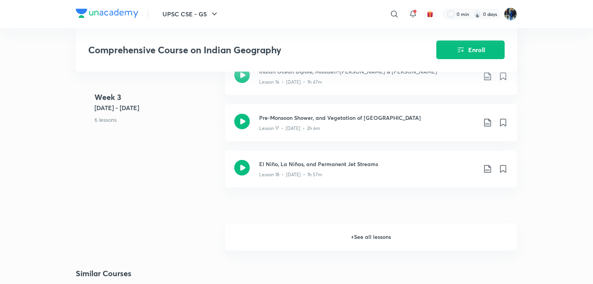
scroll to position [1153, 0]
click at [489, 163] on icon at bounding box center [487, 167] width 9 height 9
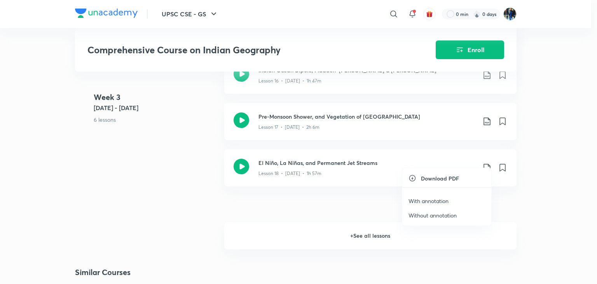
click at [425, 215] on p "Without annotation" at bounding box center [433, 215] width 48 height 8
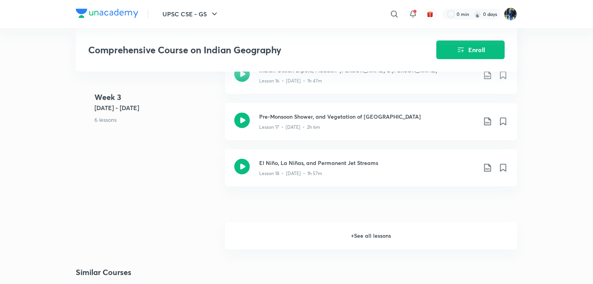
click at [362, 227] on h6 "+ See all lessons" at bounding box center [371, 235] width 292 height 27
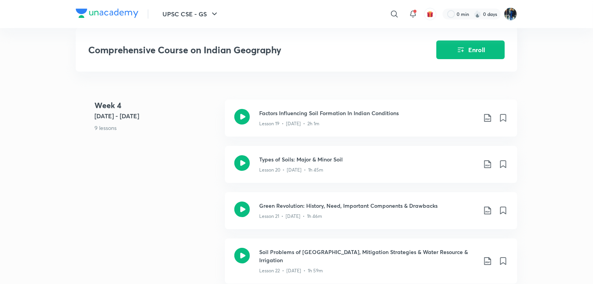
scroll to position [1295, 0]
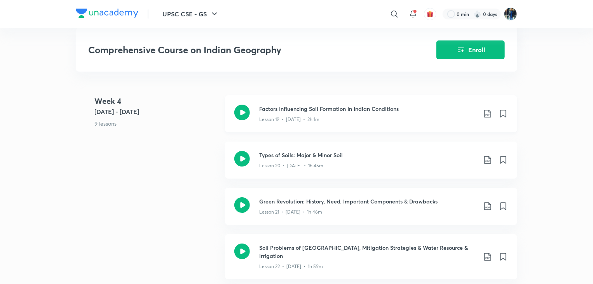
click at [488, 109] on icon at bounding box center [487, 113] width 9 height 9
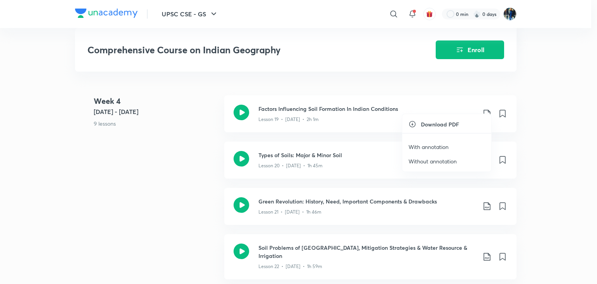
click at [434, 163] on p "Without annotation" at bounding box center [433, 161] width 48 height 8
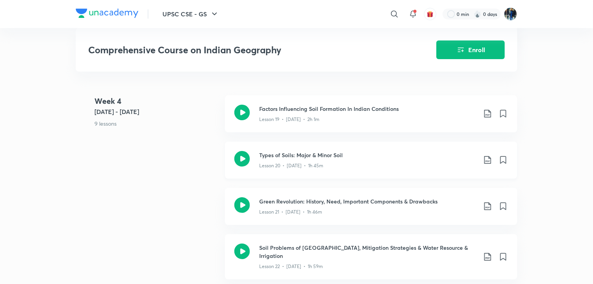
click at [493, 153] on div "Types of Soils: Major & Minor Soil Lesson 20 • Jun 24 • 1h 45m" at bounding box center [383, 160] width 249 height 18
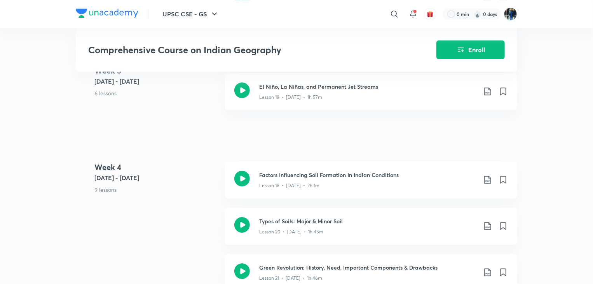
scroll to position [1229, 0]
click at [482, 171] on div "Factors Influencing Soil Formation In Indian Conditions Lesson 19 • Jun 23 • 2h…" at bounding box center [383, 180] width 249 height 18
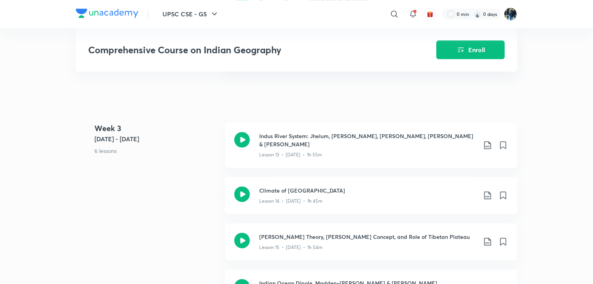
scroll to position [940, 0]
click at [487, 141] on icon at bounding box center [488, 145] width 7 height 8
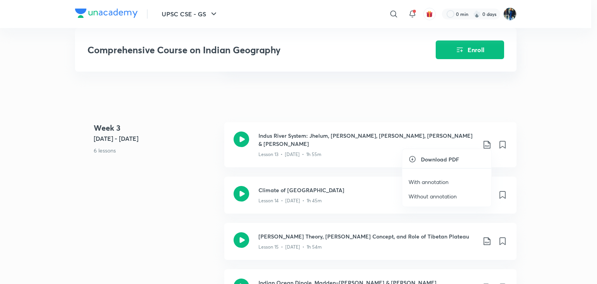
click at [424, 197] on p "Without annotation" at bounding box center [433, 196] width 48 height 8
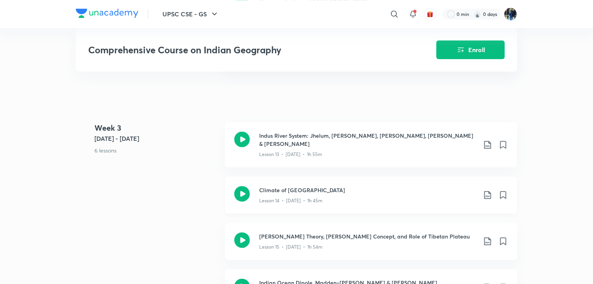
click at [487, 191] on icon at bounding box center [488, 195] width 7 height 8
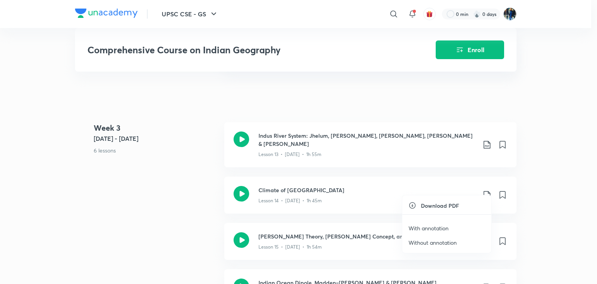
click at [487, 184] on div at bounding box center [298, 142] width 597 height 284
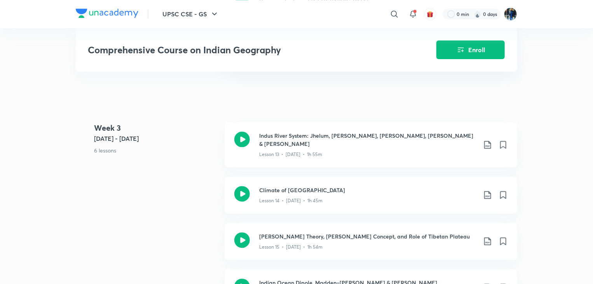
click at [487, 190] on icon at bounding box center [487, 194] width 9 height 9
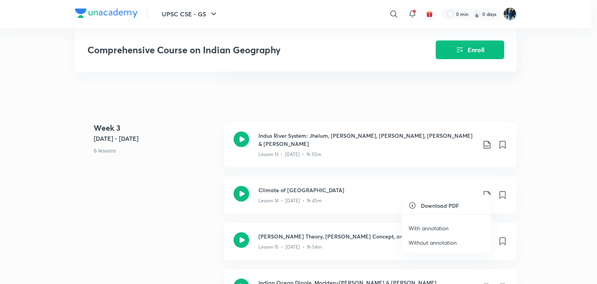
click at [413, 245] on p "Without annotation" at bounding box center [433, 242] width 48 height 8
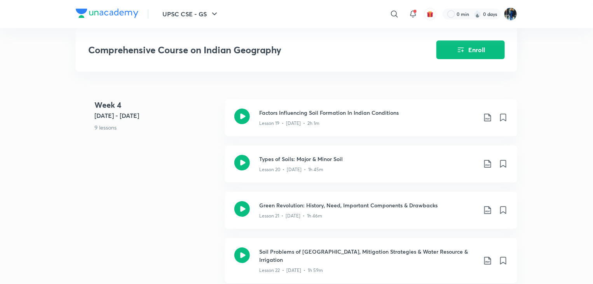
scroll to position [1299, 0]
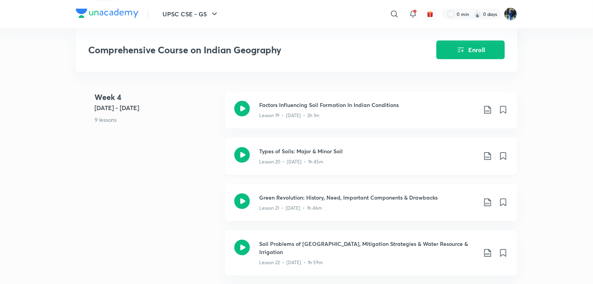
click at [487, 151] on icon at bounding box center [487, 155] width 9 height 9
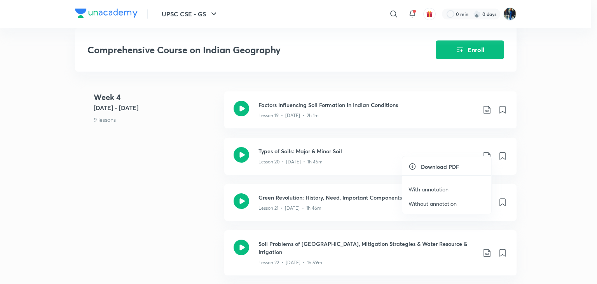
click at [414, 204] on p "Without annotation" at bounding box center [433, 204] width 48 height 8
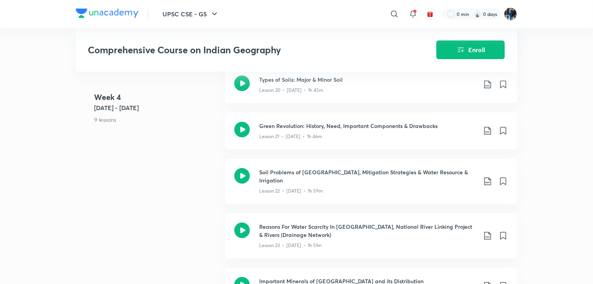
scroll to position [1372, 0]
click at [191, 142] on div "Week 4 Jun 23 - 29 9 lessons Factors Influencing Soil Formation In Indian Condi…" at bounding box center [297, 235] width 442 height 433
click at [487, 125] on icon at bounding box center [487, 129] width 9 height 9
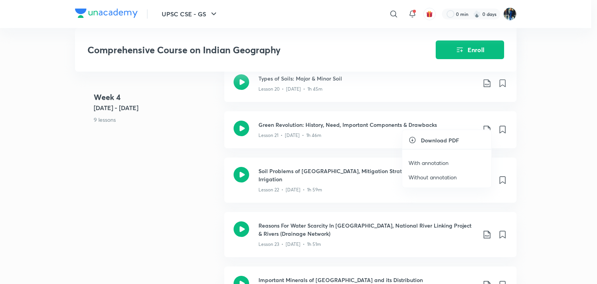
click at [416, 176] on p "Without annotation" at bounding box center [433, 177] width 48 height 8
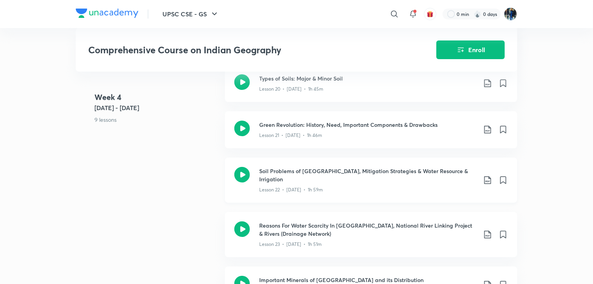
click at [487, 176] on icon at bounding box center [488, 180] width 7 height 8
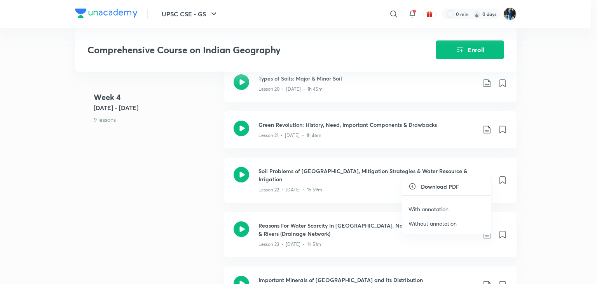
click at [414, 223] on p "Without annotation" at bounding box center [433, 223] width 48 height 8
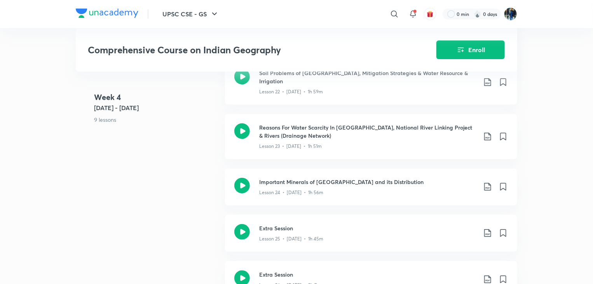
scroll to position [1471, 0]
click at [486, 131] on icon at bounding box center [487, 135] width 9 height 9
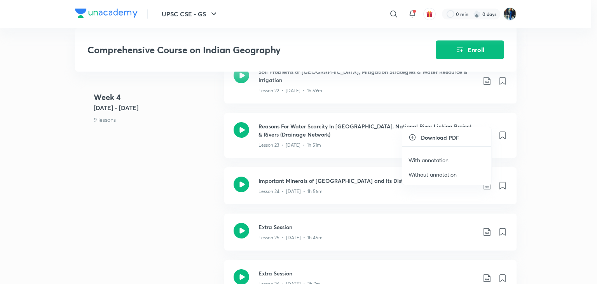
click at [425, 175] on p "Without annotation" at bounding box center [433, 174] width 48 height 8
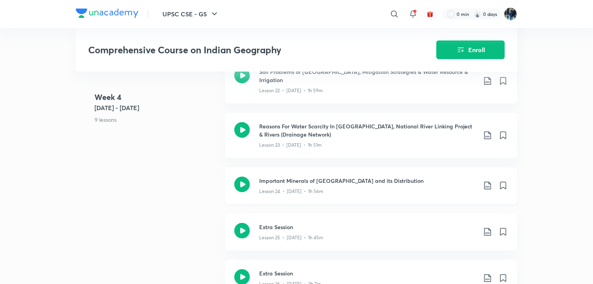
click at [492, 181] on icon at bounding box center [487, 185] width 9 height 9
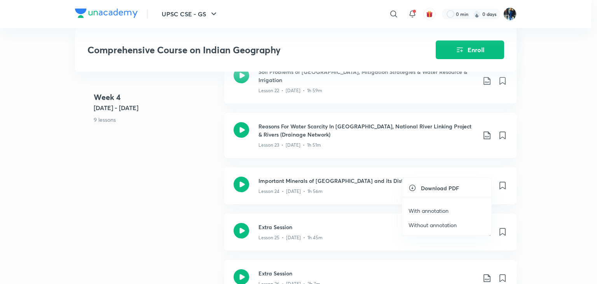
click at [416, 223] on p "Without annotation" at bounding box center [433, 225] width 48 height 8
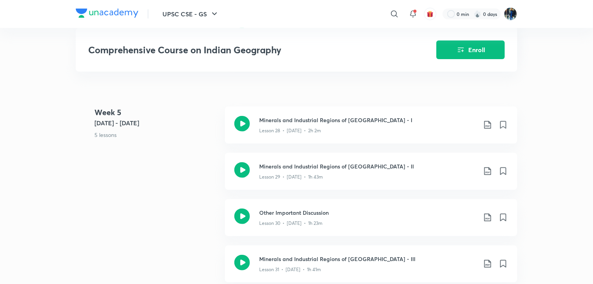
scroll to position [1764, 0]
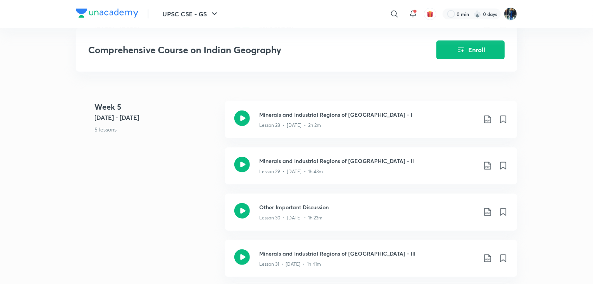
click at [167, 209] on div "Week 5 Jun 30 - Jul 6 5 lessons Minerals and Industrial Regions of India - I Le…" at bounding box center [297, 216] width 442 height 231
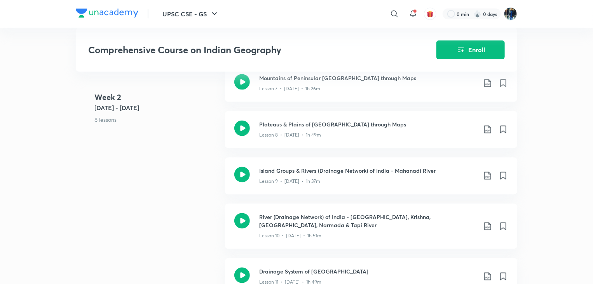
scroll to position [669, 0]
click at [489, 173] on icon at bounding box center [488, 176] width 7 height 8
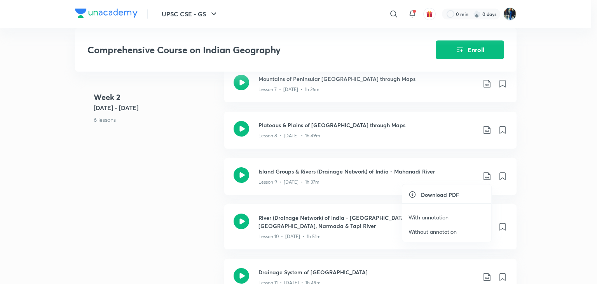
click at [415, 234] on p "Without annotation" at bounding box center [433, 232] width 48 height 8
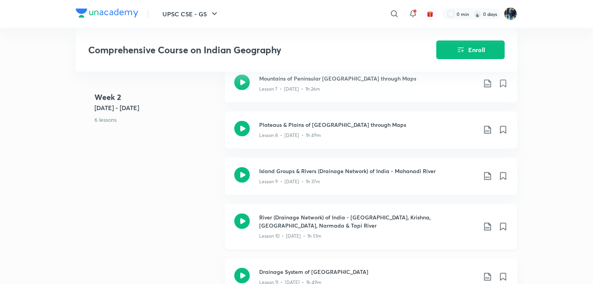
click at [489, 225] on icon at bounding box center [487, 226] width 9 height 9
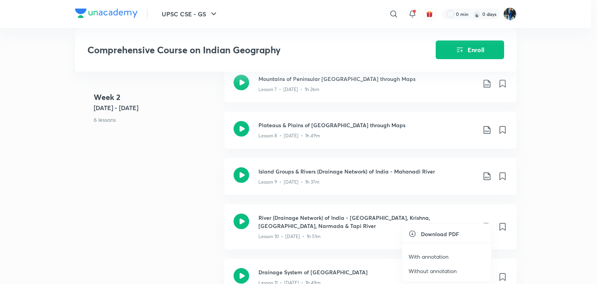
click at [418, 270] on p "Without annotation" at bounding box center [433, 271] width 48 height 8
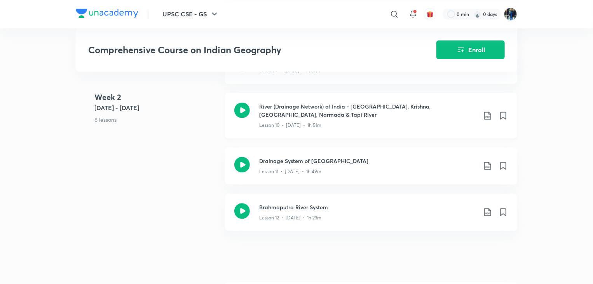
scroll to position [781, 0]
click at [490, 166] on icon at bounding box center [487, 164] width 9 height 9
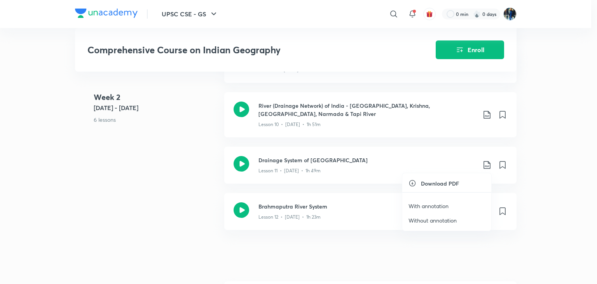
click at [410, 219] on p "Without annotation" at bounding box center [433, 220] width 48 height 8
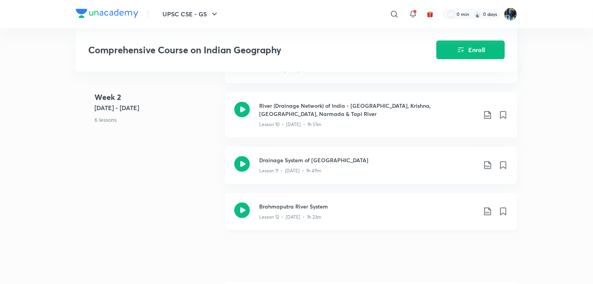
click at [487, 210] on icon at bounding box center [487, 211] width 9 height 9
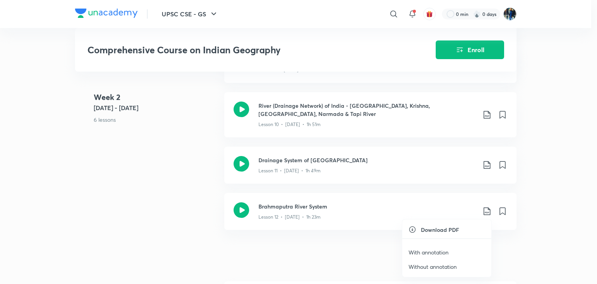
click at [418, 268] on p "Without annotation" at bounding box center [433, 267] width 48 height 8
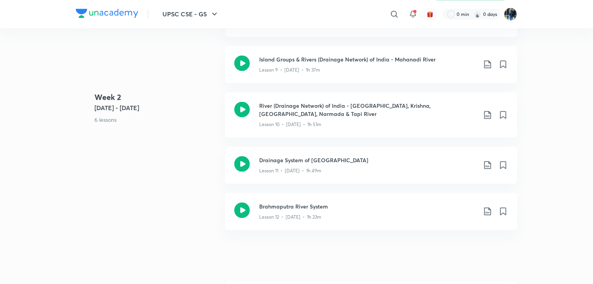
scroll to position [120, 0]
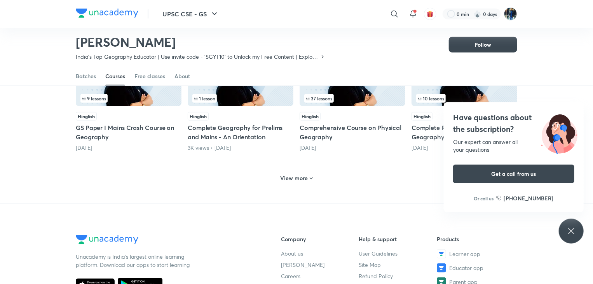
scroll to position [376, 0]
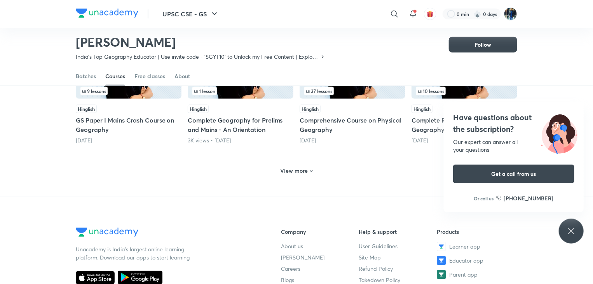
click at [299, 176] on div "View more" at bounding box center [297, 171] width 39 height 12
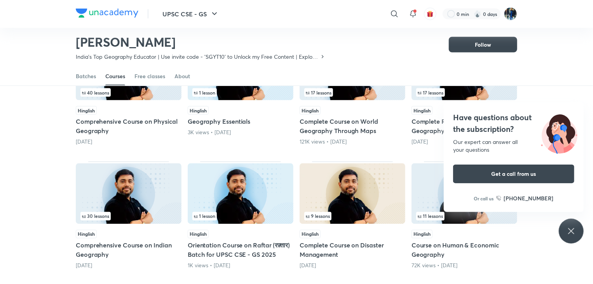
scroll to position [621, 0]
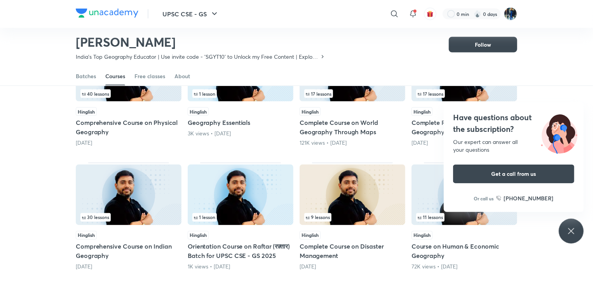
click at [341, 200] on img at bounding box center [353, 195] width 106 height 61
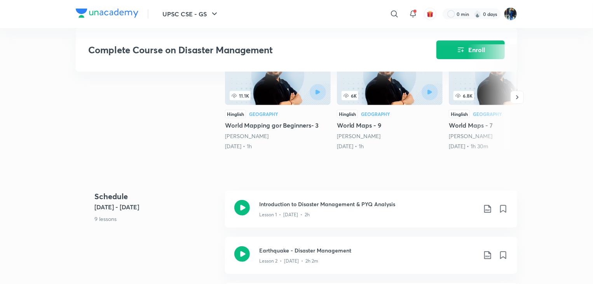
scroll to position [208, 0]
click at [487, 208] on icon at bounding box center [487, 209] width 9 height 9
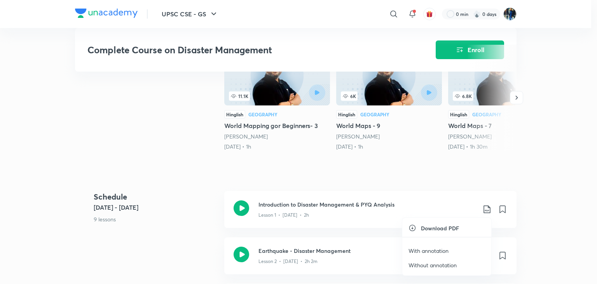
click at [420, 263] on p "Without annotation" at bounding box center [433, 265] width 48 height 8
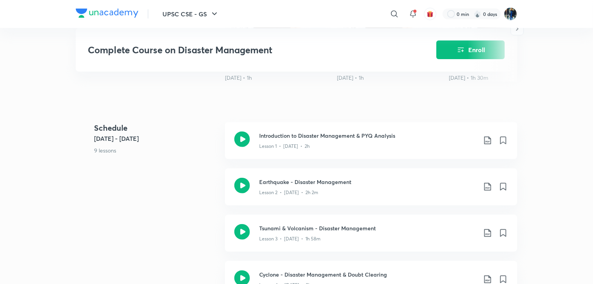
scroll to position [277, 0]
click at [485, 189] on icon at bounding box center [488, 186] width 7 height 8
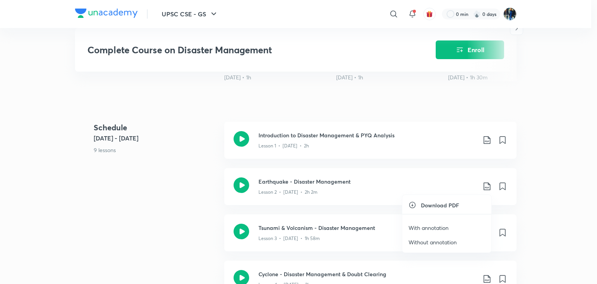
click at [411, 240] on p "Without annotation" at bounding box center [433, 242] width 48 height 8
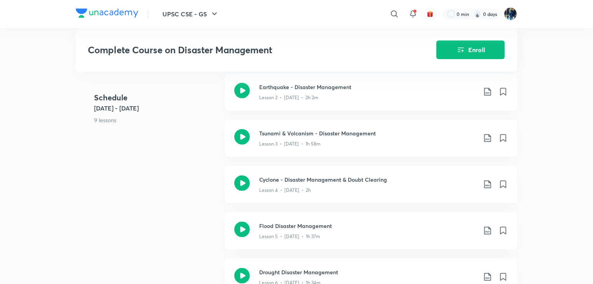
scroll to position [374, 0]
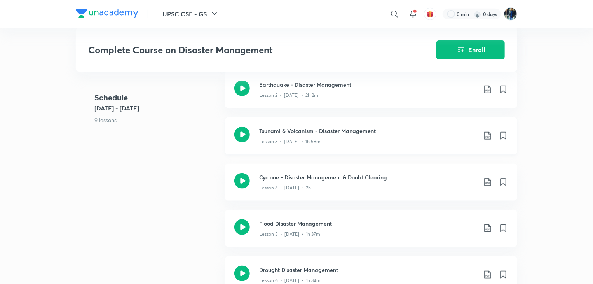
click at [490, 133] on icon at bounding box center [487, 135] width 9 height 9
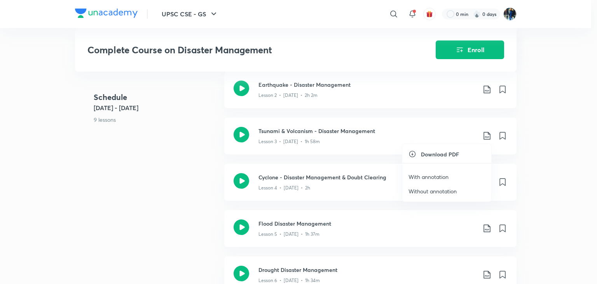
click at [417, 192] on p "Without annotation" at bounding box center [433, 191] width 48 height 8
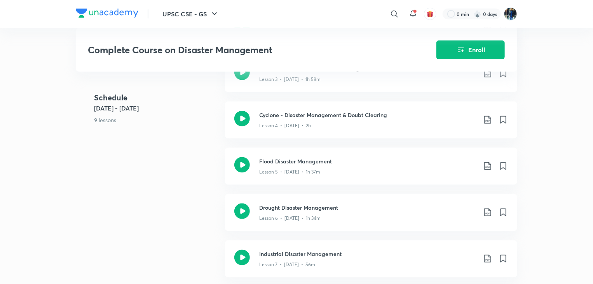
scroll to position [438, 0]
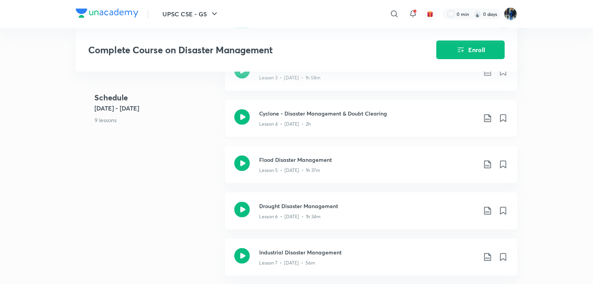
click at [488, 119] on icon at bounding box center [487, 118] width 9 height 9
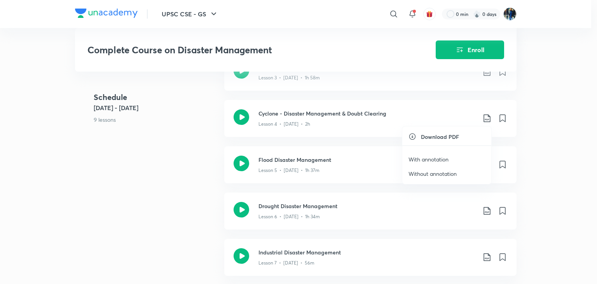
click at [425, 173] on p "Without annotation" at bounding box center [433, 174] width 48 height 8
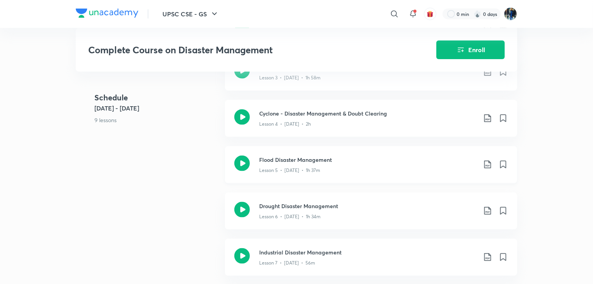
click at [485, 164] on icon at bounding box center [487, 164] width 9 height 9
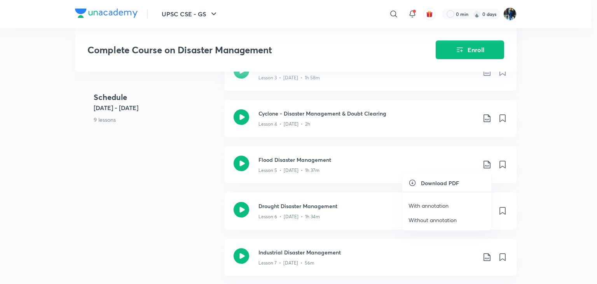
click at [416, 220] on p "Without annotation" at bounding box center [433, 220] width 48 height 8
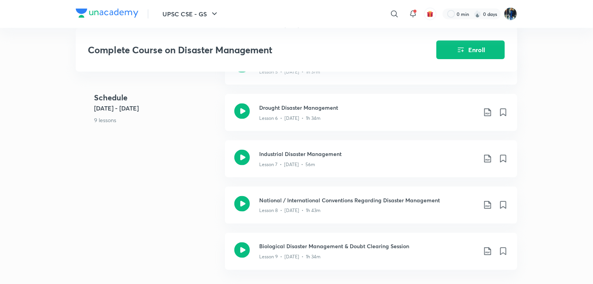
scroll to position [539, 0]
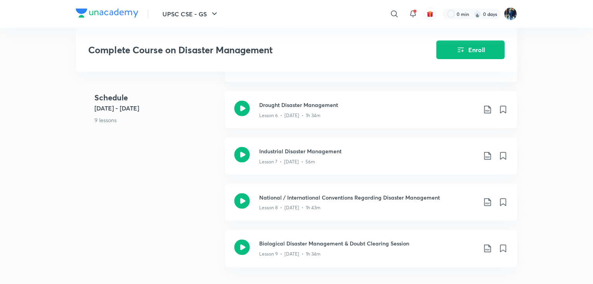
click at [173, 119] on p "9 lessons" at bounding box center [157, 120] width 124 height 8
click at [489, 108] on icon at bounding box center [487, 109] width 9 height 9
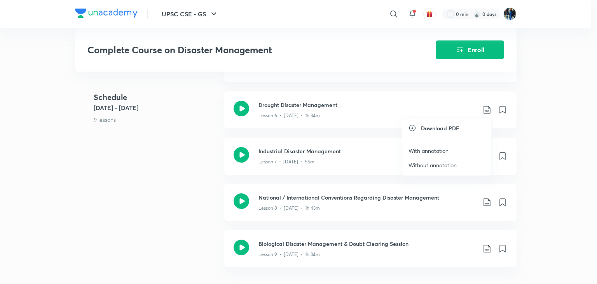
click at [418, 165] on p "Without annotation" at bounding box center [433, 165] width 48 height 8
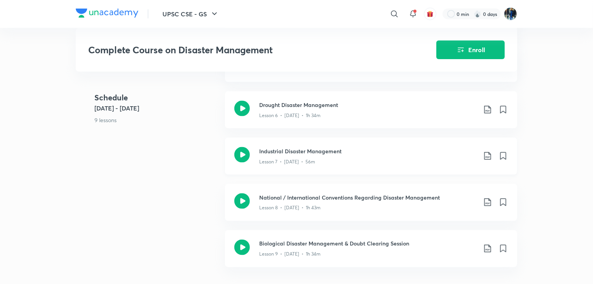
click at [492, 156] on icon at bounding box center [487, 155] width 9 height 9
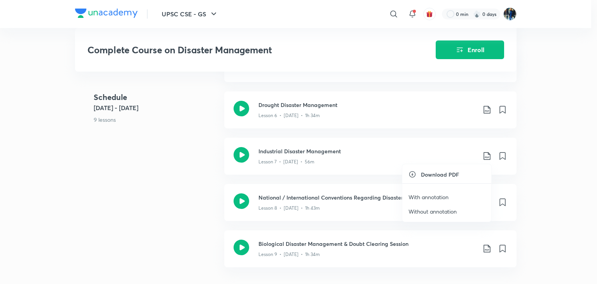
click at [423, 211] on p "Without annotation" at bounding box center [433, 211] width 48 height 8
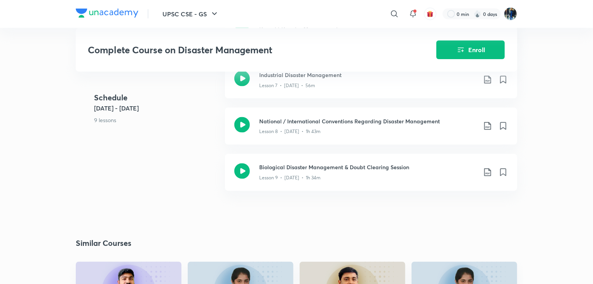
scroll to position [618, 0]
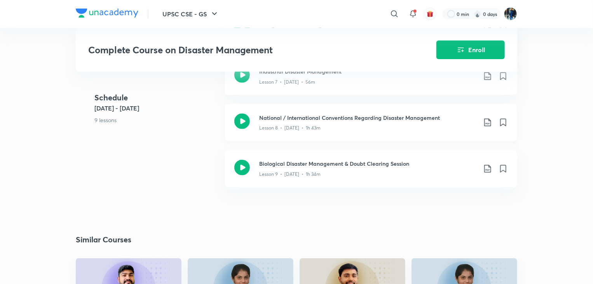
click at [487, 121] on icon at bounding box center [487, 122] width 9 height 9
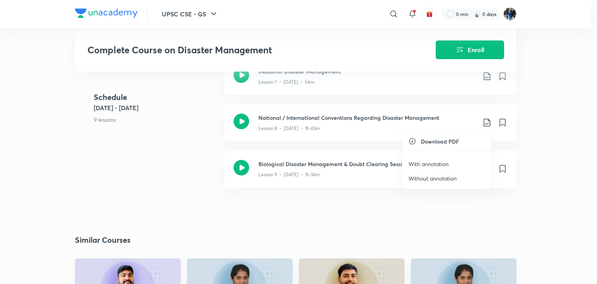
click at [429, 175] on p "Without annotation" at bounding box center [433, 178] width 48 height 8
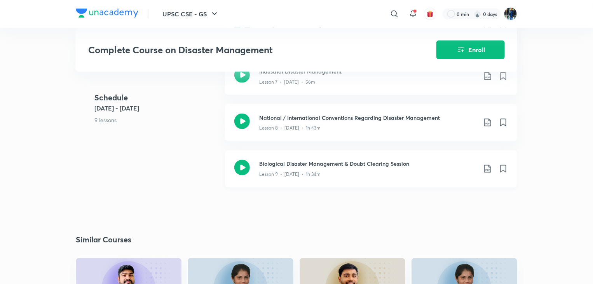
click at [487, 169] on icon at bounding box center [488, 169] width 7 height 8
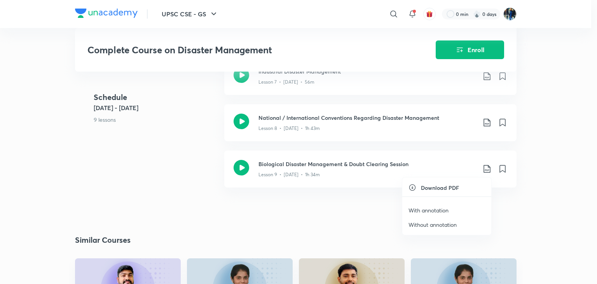
click at [435, 224] on p "Without annotation" at bounding box center [433, 225] width 48 height 8
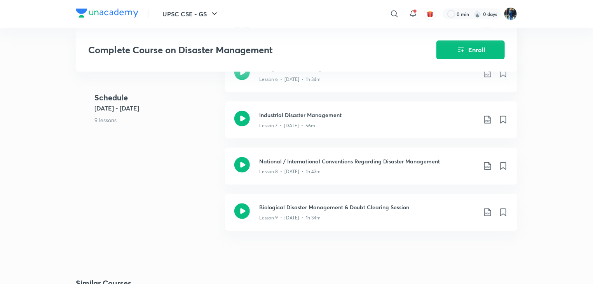
scroll to position [566, 0]
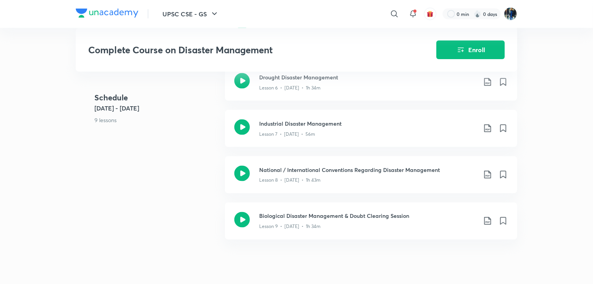
scroll to position [621, 0]
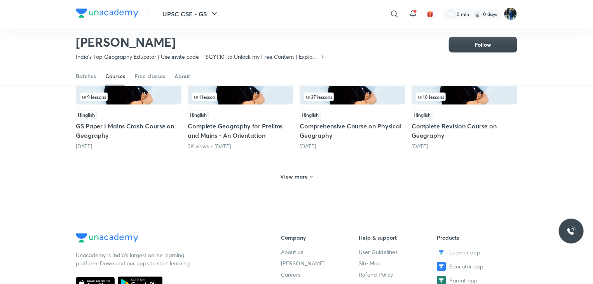
scroll to position [372, 0]
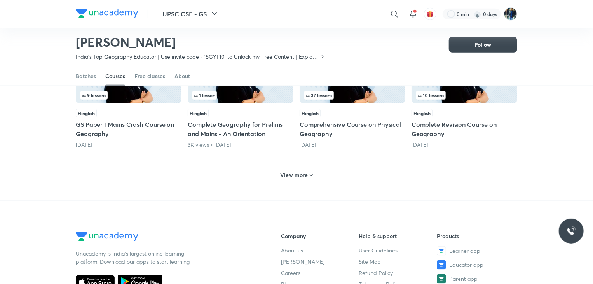
click at [306, 180] on div "View more" at bounding box center [297, 175] width 39 height 12
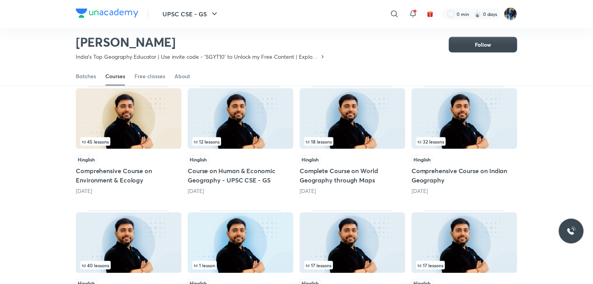
scroll to position [449, 0]
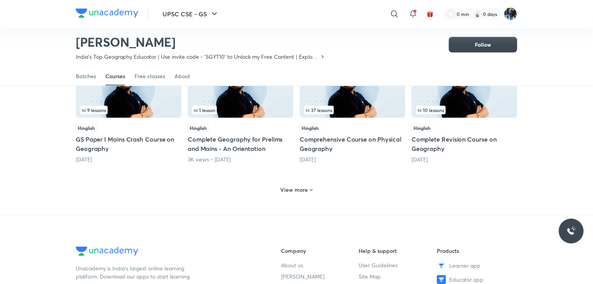
scroll to position [449, 0]
